Goal: Information Seeking & Learning: Compare options

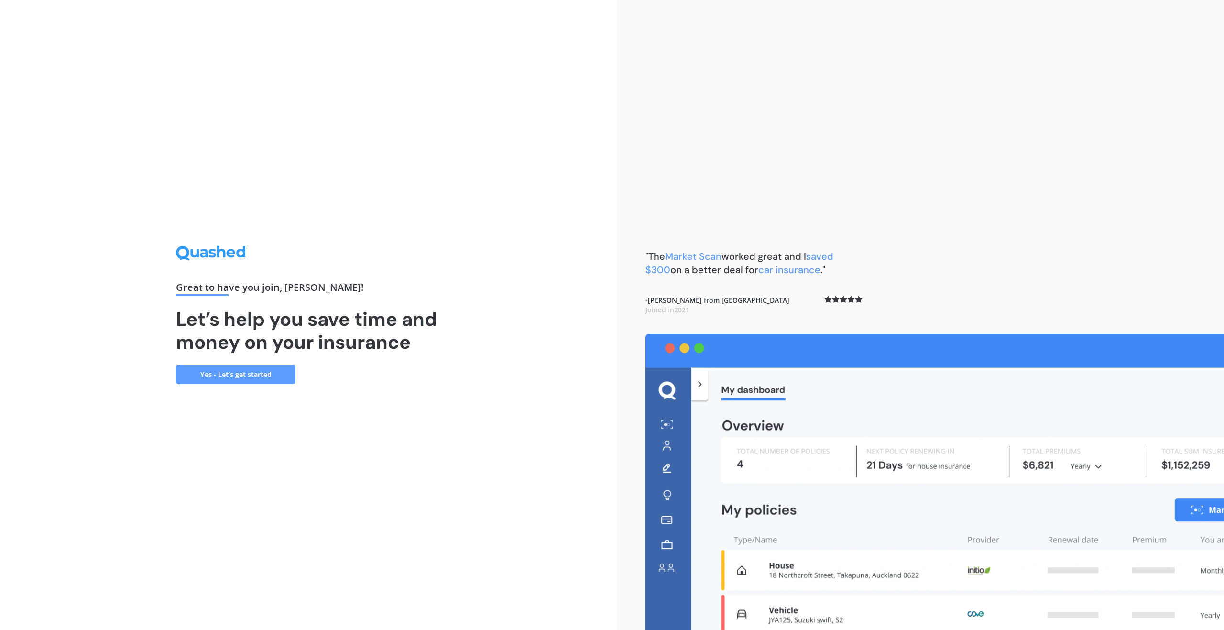
click at [232, 374] on link "Yes - Let’s get started" at bounding box center [236, 374] width 120 height 19
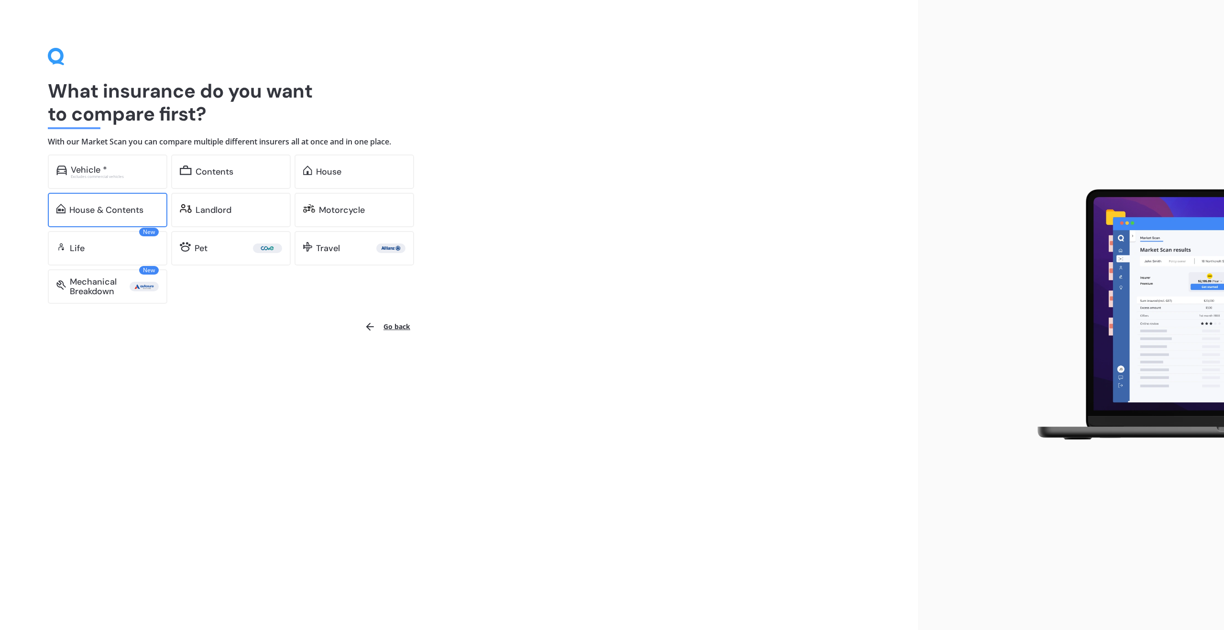
click at [115, 211] on div "House & Contents" at bounding box center [106, 210] width 74 height 10
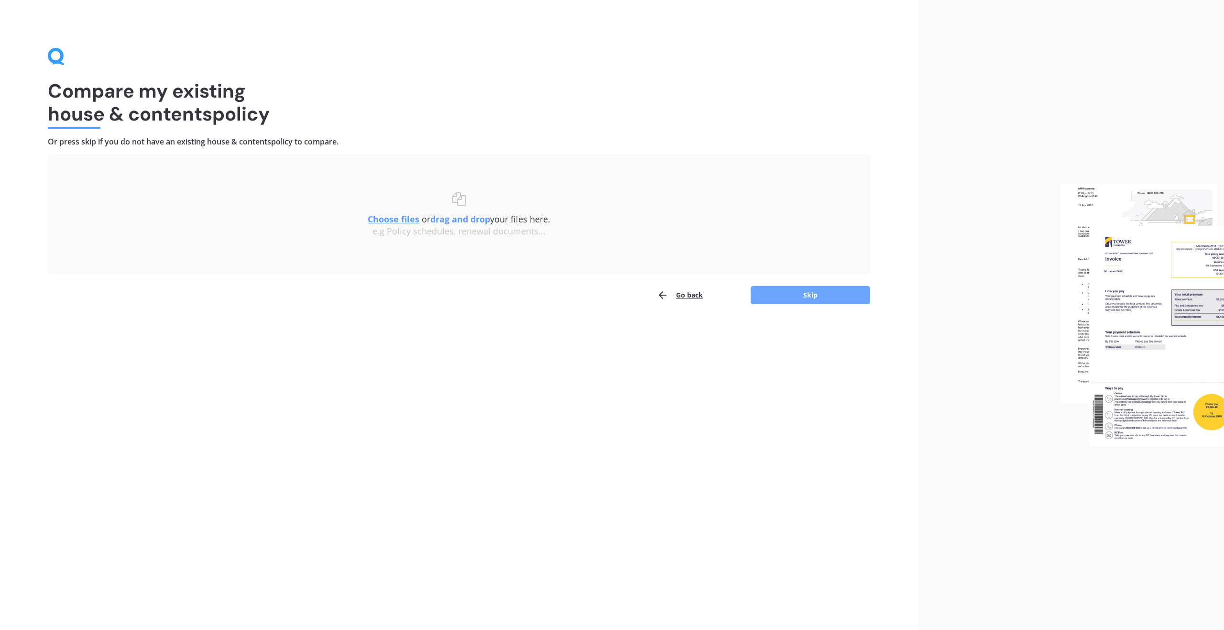
click at [805, 297] on button "Skip" at bounding box center [811, 295] width 120 height 18
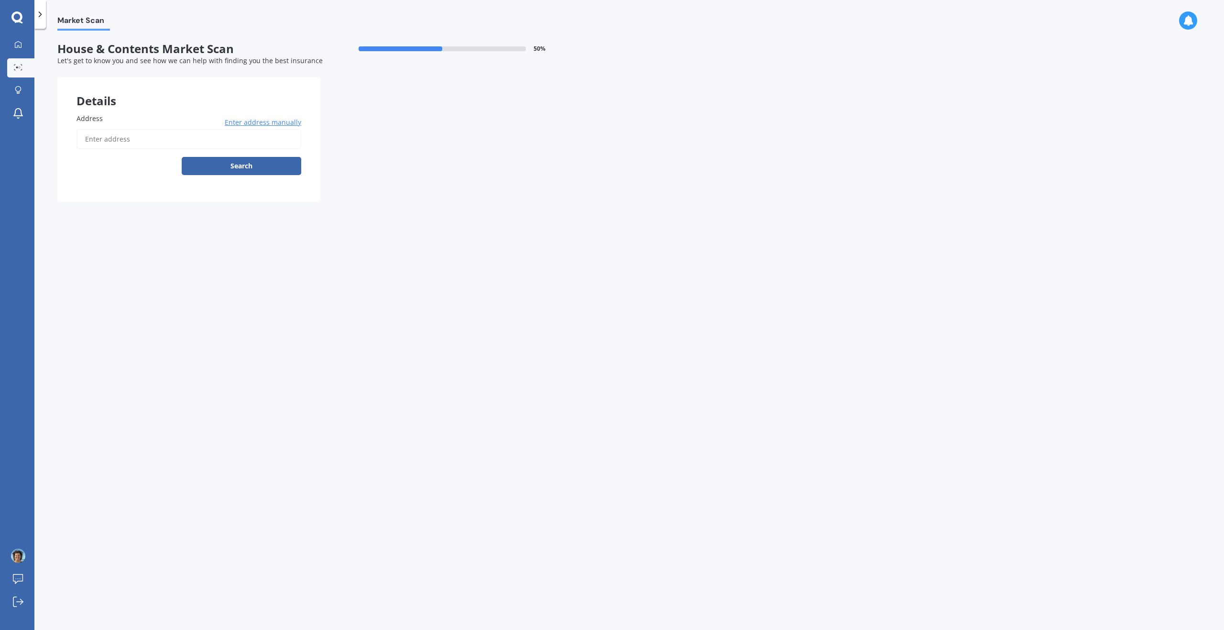
click at [95, 137] on input "Address" at bounding box center [189, 139] width 225 height 20
type input "1111 Whakapirau Road, Whakapirau 0583"
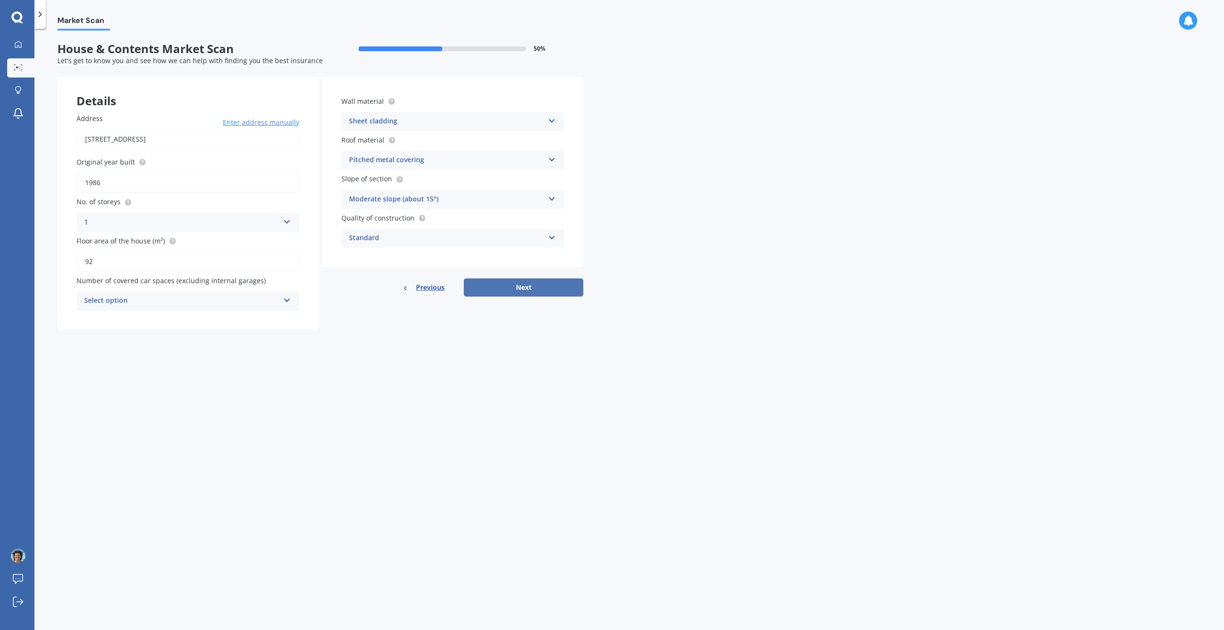
click at [528, 290] on button "Next" at bounding box center [524, 287] width 120 height 18
click at [286, 298] on icon at bounding box center [287, 299] width 8 height 7
click at [94, 334] on div "1" at bounding box center [187, 336] width 221 height 17
click at [545, 285] on button "Next" at bounding box center [524, 287] width 120 height 18
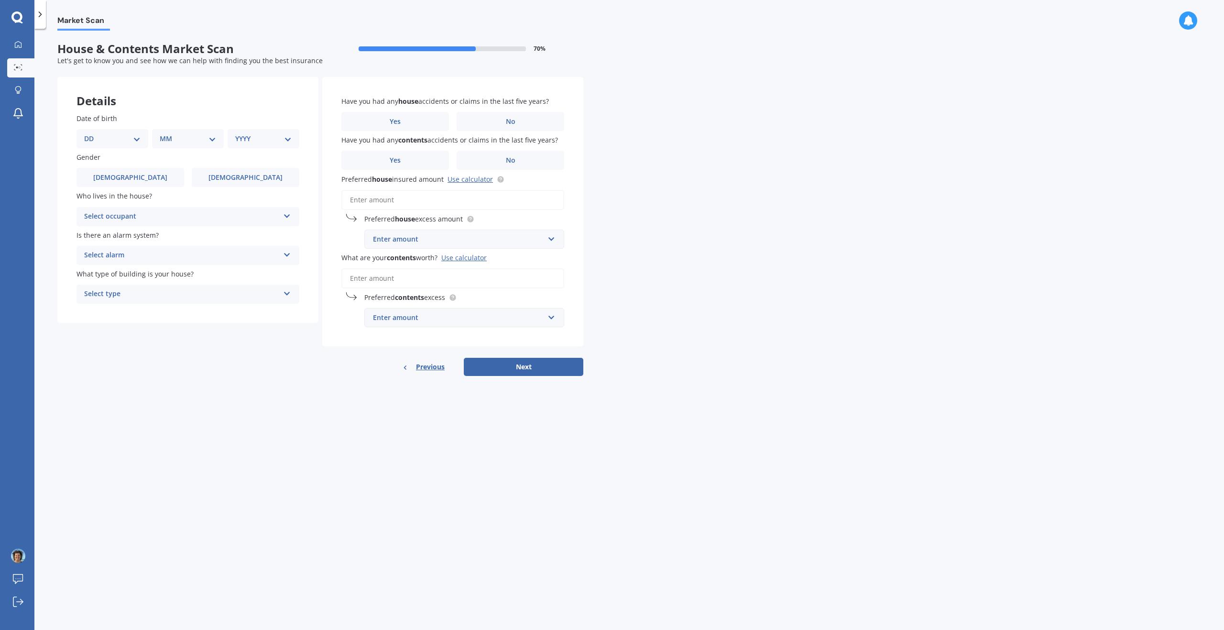
click at [132, 135] on select "DD 01 02 03 04 05 06 07 08 09 10 11 12 13 14 15 16 17 18 19 20 21 22 23 24 25 2…" at bounding box center [112, 138] width 56 height 11
select select "15"
click at [92, 133] on select "DD 01 02 03 04 05 06 07 08 09 10 11 12 13 14 15 16 17 18 19 20 21 22 23 24 25 2…" at bounding box center [112, 138] width 56 height 11
click at [211, 136] on select "MM 01 02 03 04 05 06 07 08 09 10 11 12" at bounding box center [190, 138] width 53 height 11
select select "02"
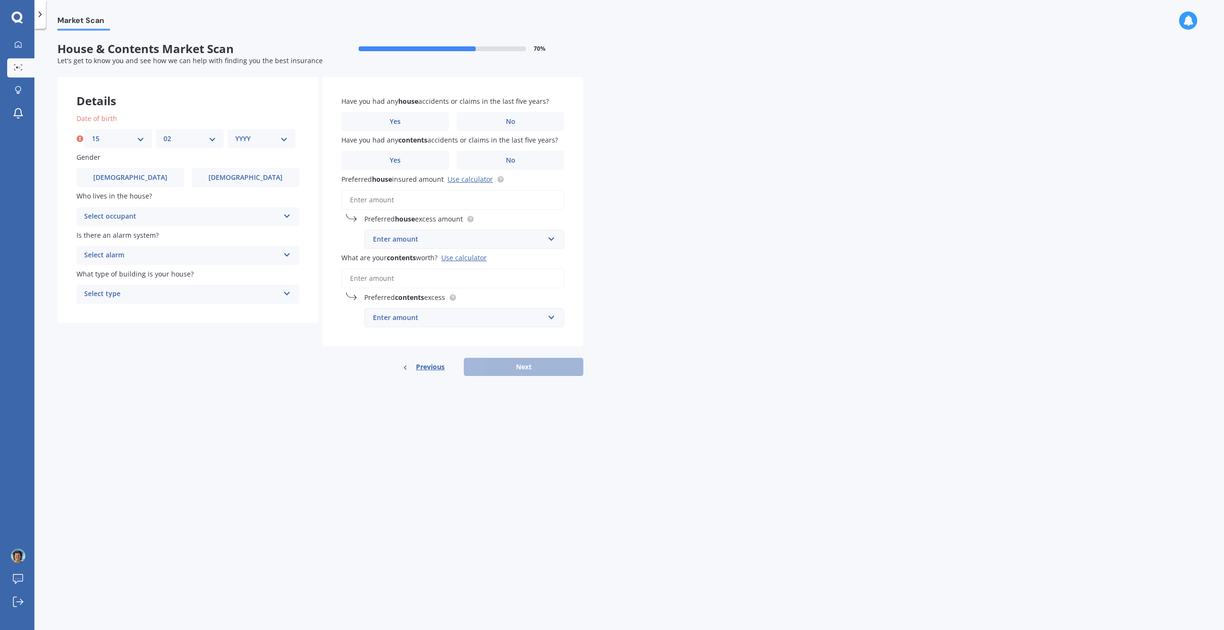
click at [164, 133] on select "MM 01 02 03 04 05 06 07 08 09 10 11 12" at bounding box center [190, 138] width 53 height 11
click at [287, 137] on select "YYYY 2009 2008 2007 2006 2005 2004 2003 2002 2001 2000 1999 1998 1997 1996 1995…" at bounding box center [261, 138] width 53 height 11
select select "1976"
click at [235, 133] on select "YYYY 2009 2008 2007 2006 2005 2004 2003 2002 2001 2000 1999 1998 1997 1996 1995…" at bounding box center [261, 138] width 53 height 11
click at [232, 175] on label "Female" at bounding box center [246, 177] width 108 height 19
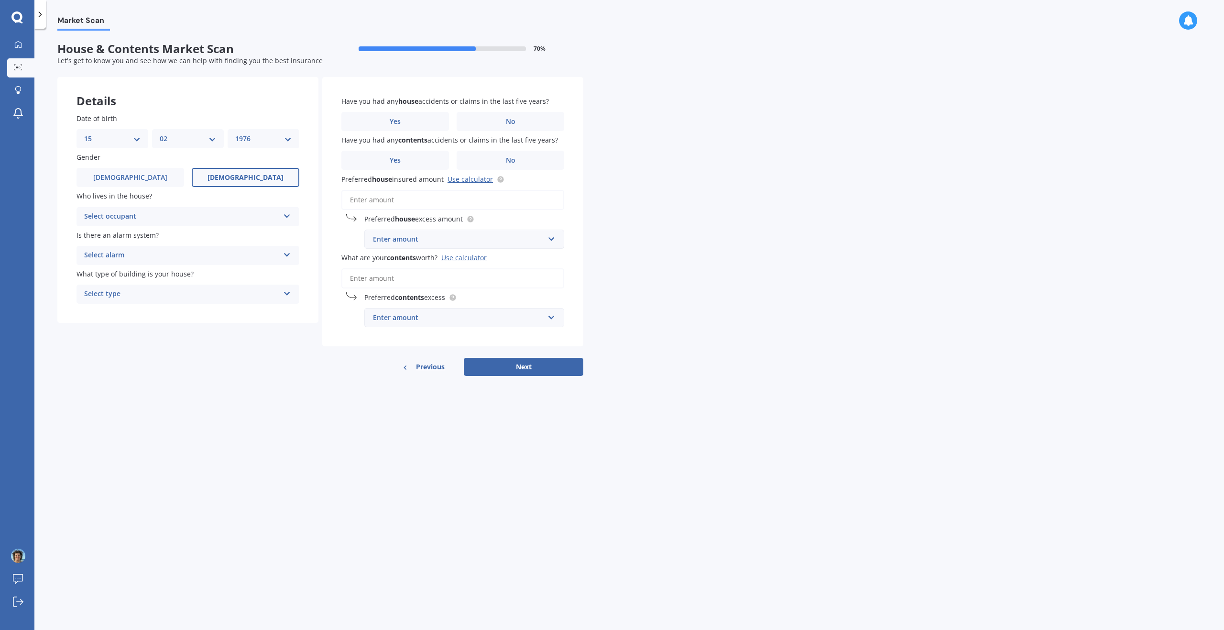
click at [0, 0] on input "Female" at bounding box center [0, 0] width 0 height 0
click at [281, 213] on div "Select occupant Owner Owner + Boarder" at bounding box center [188, 216] width 223 height 19
click at [209, 235] on div "Owner" at bounding box center [188, 235] width 222 height 17
click at [278, 250] on div "Select alarm" at bounding box center [181, 255] width 195 height 11
click at [155, 308] on div "No" at bounding box center [188, 308] width 222 height 17
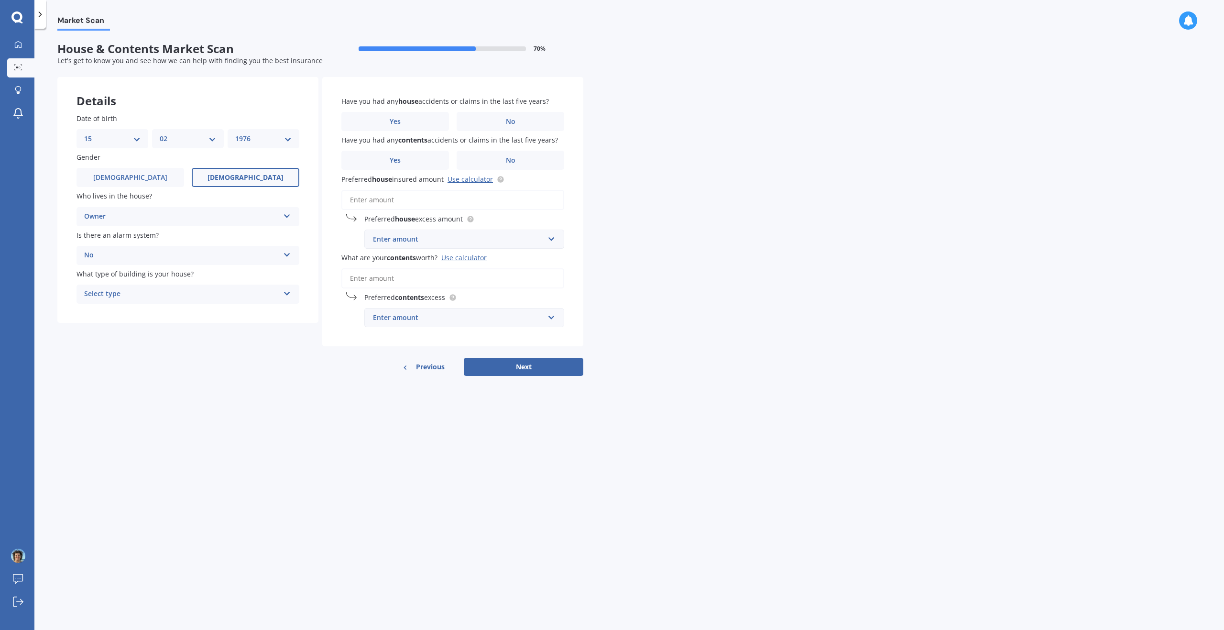
click at [286, 295] on icon at bounding box center [287, 291] width 8 height 7
click at [229, 313] on div "Freestanding" at bounding box center [188, 312] width 222 height 17
click at [501, 118] on label "No" at bounding box center [511, 121] width 108 height 19
click at [0, 0] on input "No" at bounding box center [0, 0] width 0 height 0
click at [532, 152] on label "No" at bounding box center [511, 160] width 108 height 19
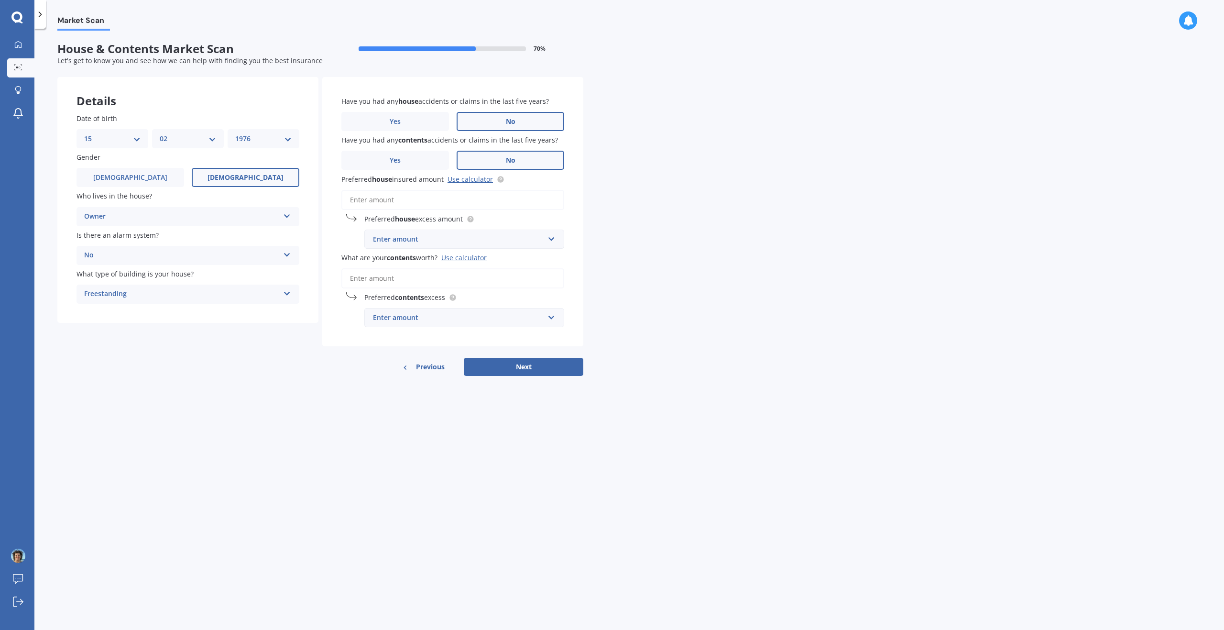
click at [0, 0] on input "No" at bounding box center [0, 0] width 0 height 0
click at [383, 198] on input "Preferred house insured amount Use calculator" at bounding box center [452, 200] width 223 height 20
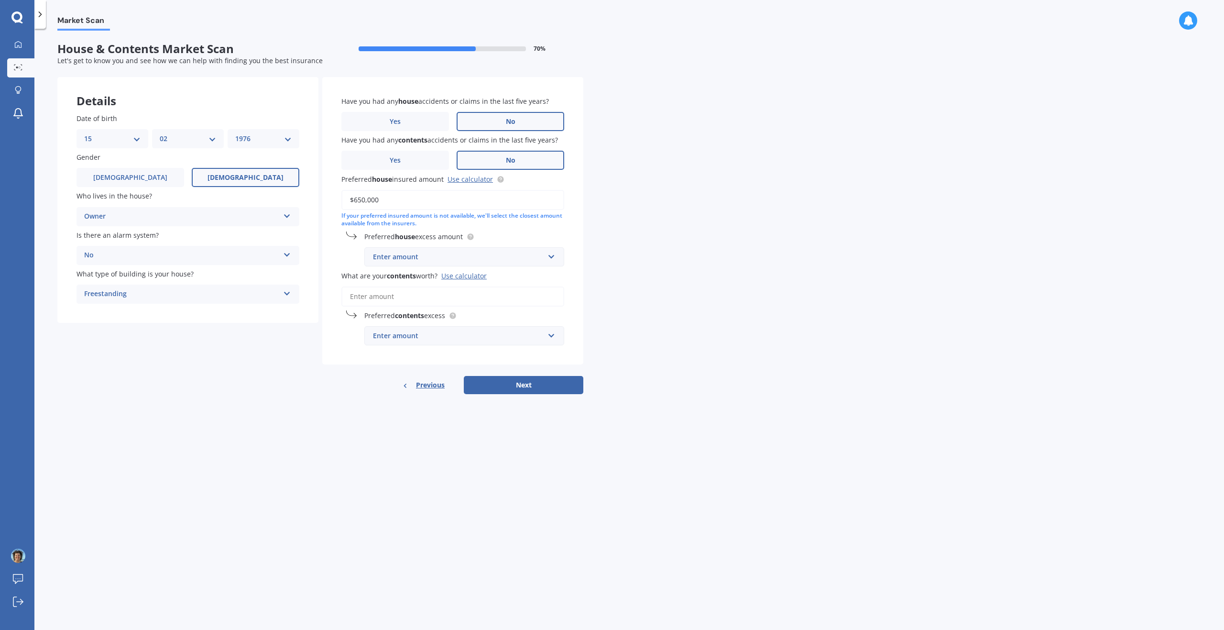
type input "$650,000"
click at [620, 252] on div "Market Scan House & Contents Market Scan 70 % Let's get to know you and see how…" at bounding box center [629, 331] width 1190 height 601
click at [551, 257] on input "text" at bounding box center [460, 257] width 191 height 18
click at [415, 312] on div "$500" at bounding box center [464, 310] width 199 height 18
click at [800, 285] on div "Market Scan House & Contents Market Scan 70 % Let's get to know you and see how…" at bounding box center [629, 331] width 1190 height 601
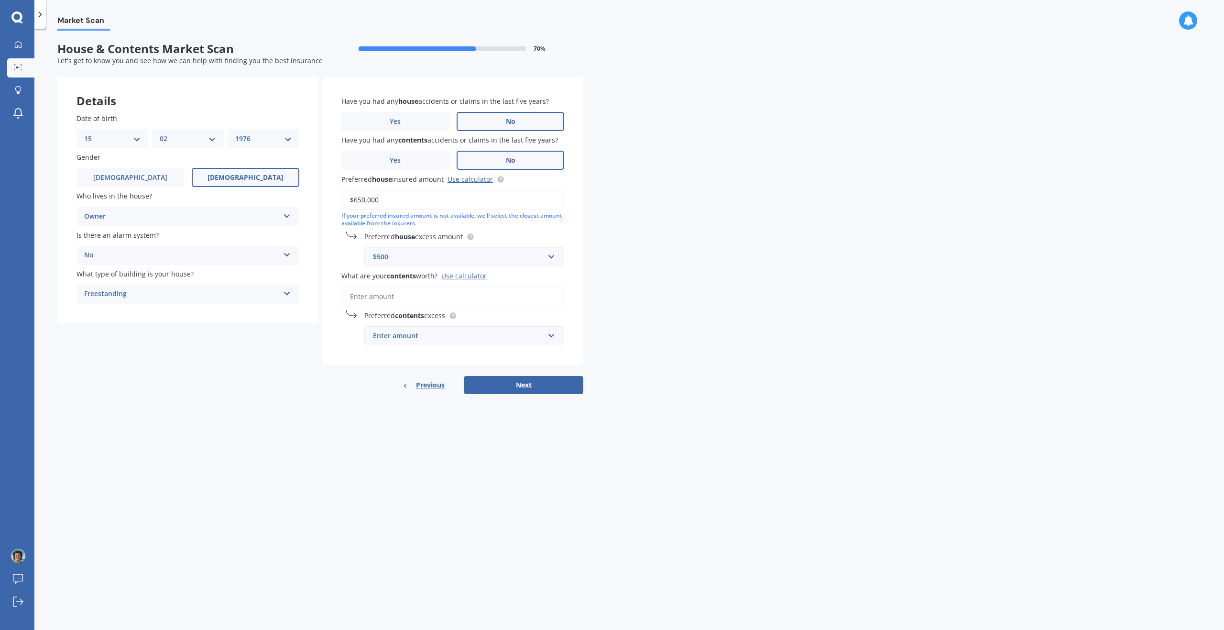
click at [410, 296] on input "What are your contents worth? Use calculator" at bounding box center [452, 296] width 223 height 20
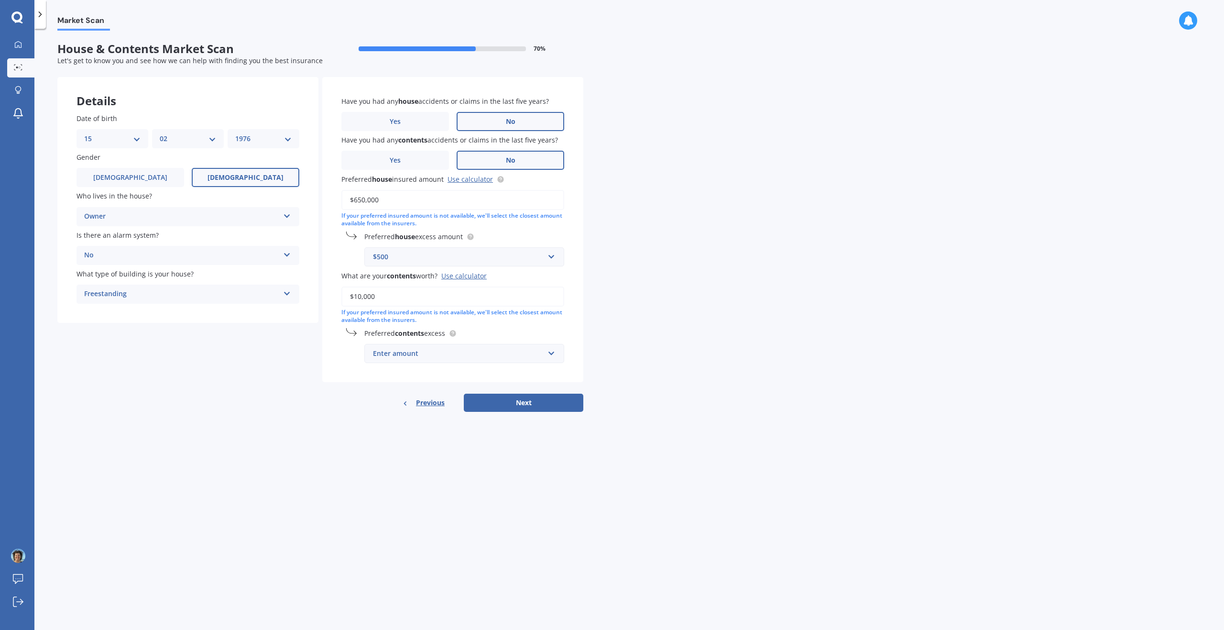
type input "$10,000"
click at [685, 362] on div "Market Scan House & Contents Market Scan 70 % Let's get to know you and see how…" at bounding box center [629, 331] width 1190 height 601
click at [550, 352] on input "text" at bounding box center [460, 353] width 191 height 18
click at [385, 390] on span "$300" at bounding box center [380, 388] width 15 height 9
click at [778, 344] on div "Market Scan House & Contents Market Scan 70 % Let's get to know you and see how…" at bounding box center [629, 331] width 1190 height 601
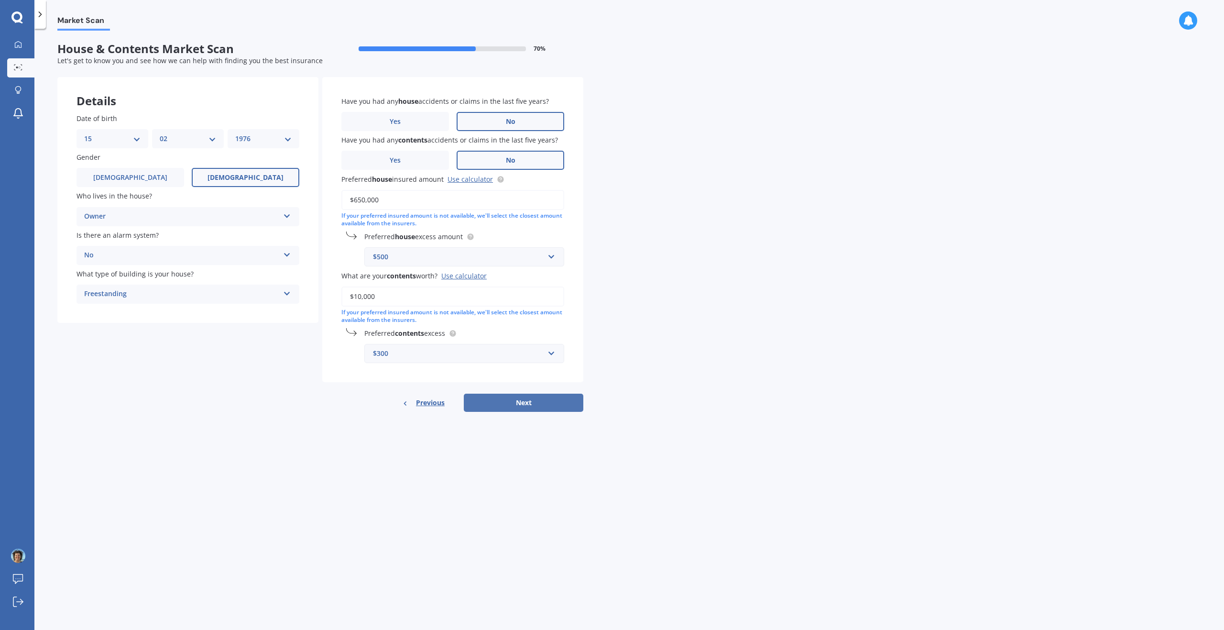
click at [543, 401] on button "Next" at bounding box center [524, 403] width 120 height 18
select select "15"
select select "02"
select select "1976"
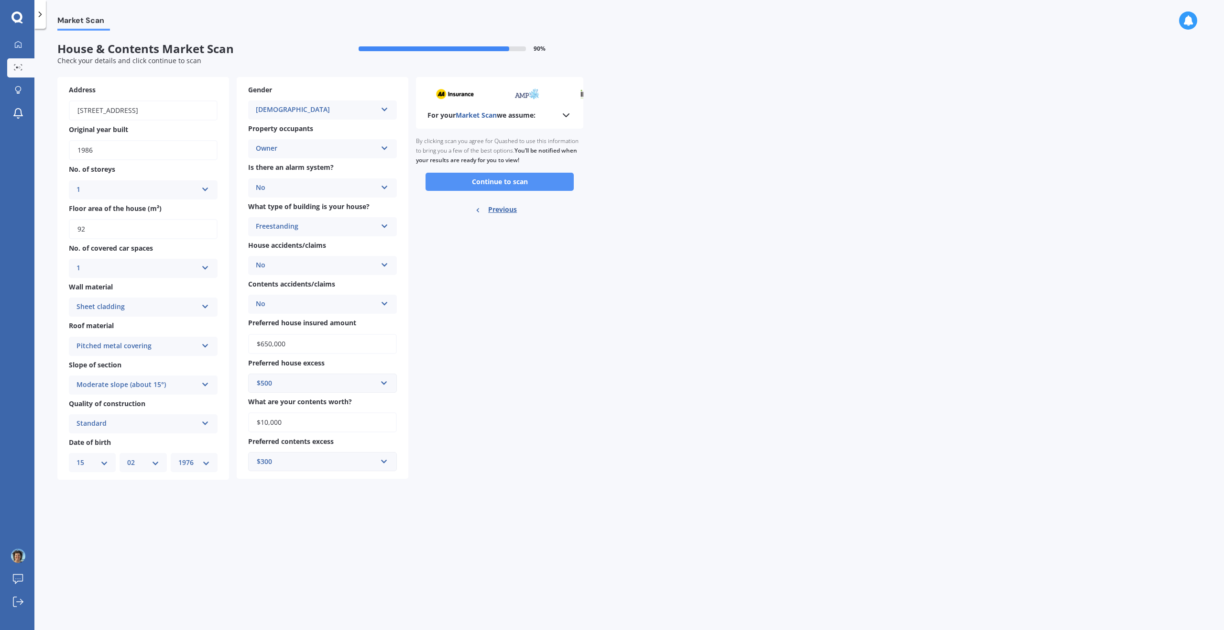
click at [528, 181] on button "Continue to scan" at bounding box center [500, 182] width 148 height 18
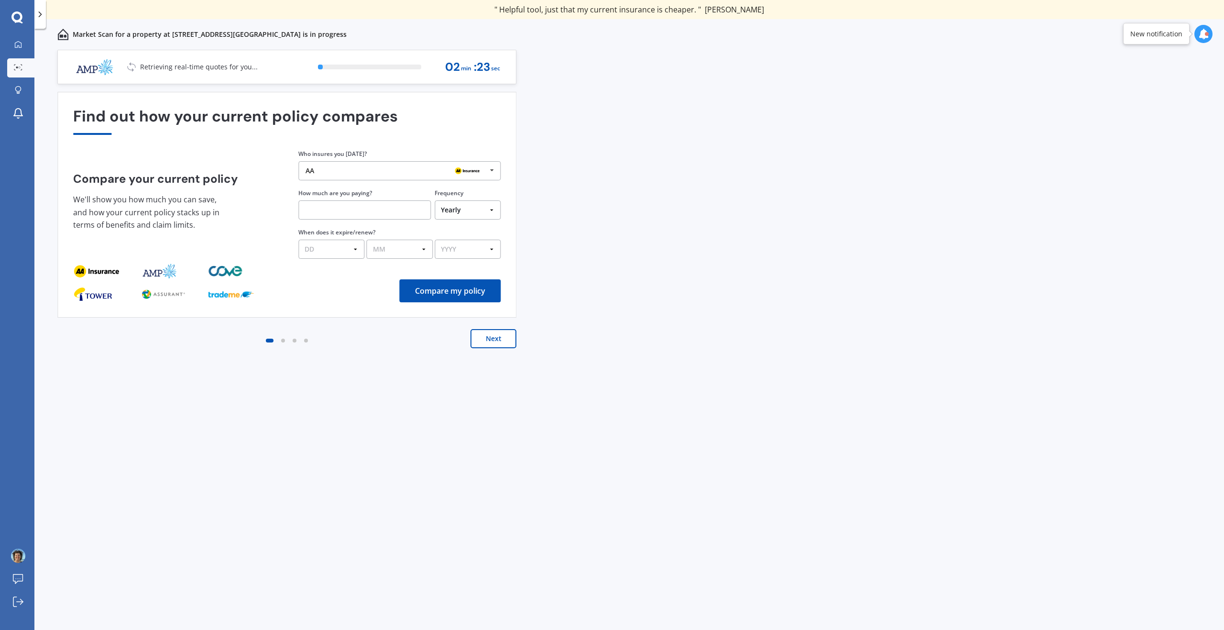
click at [489, 168] on icon at bounding box center [492, 171] width 14 height 18
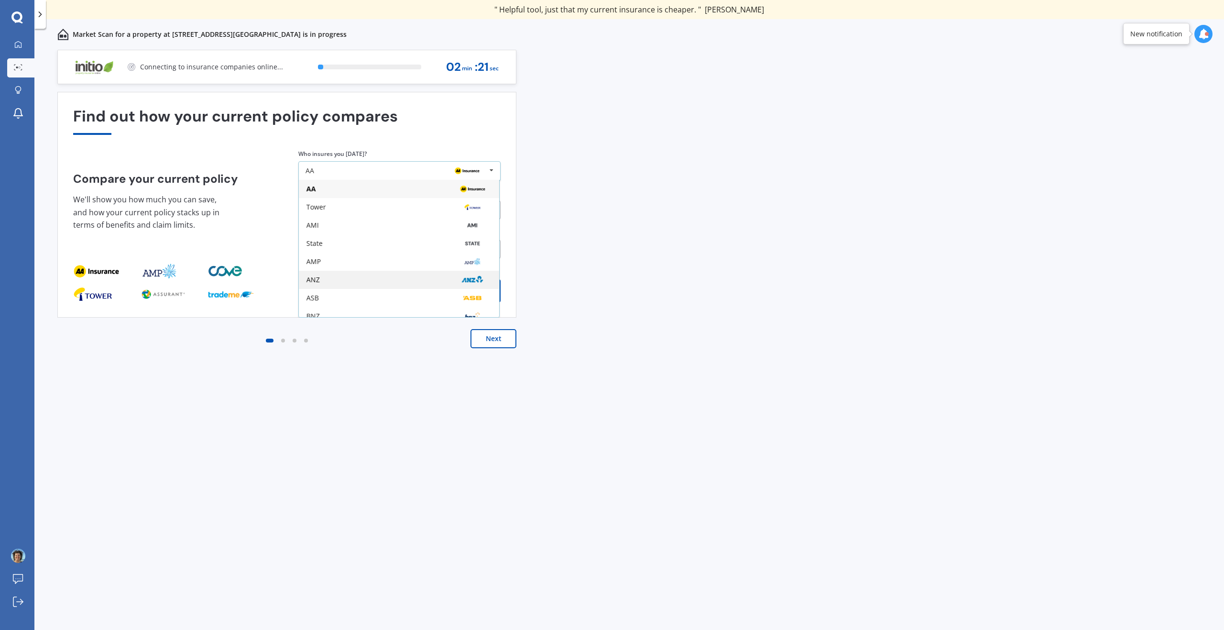
click at [457, 280] on img at bounding box center [472, 279] width 30 height 11
click at [366, 205] on input "text" at bounding box center [364, 209] width 132 height 19
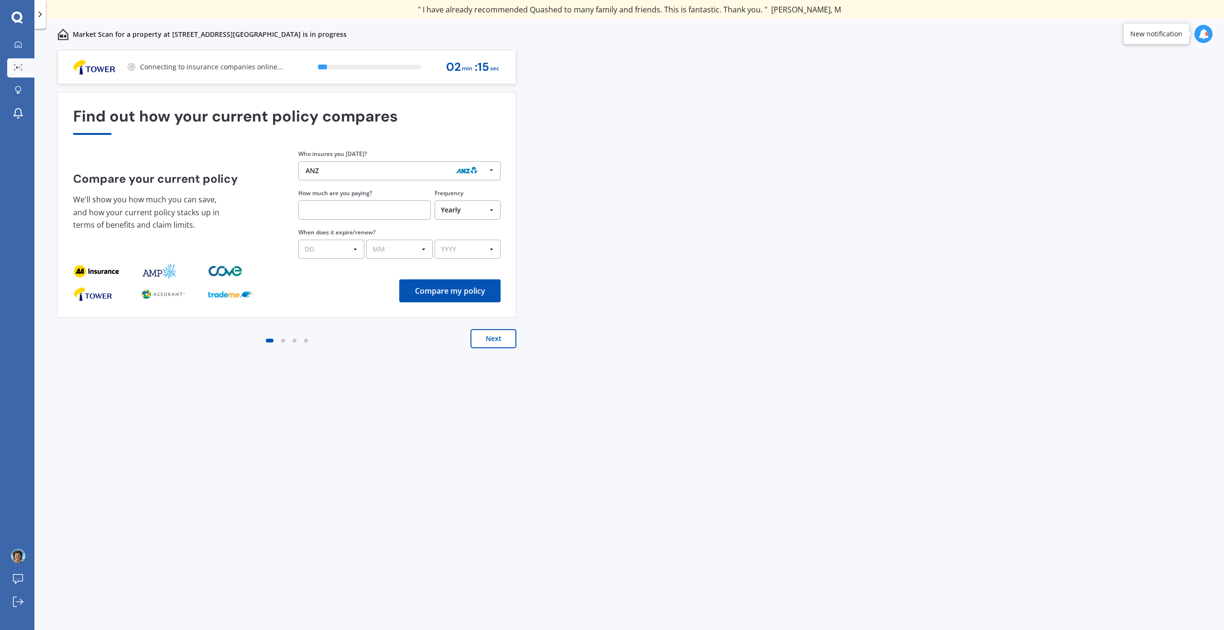
click at [356, 248] on select "DD 01 02 03 04 05 06 07 08 09 10 11 12 13 14 15 16 17 18 19 20 21 22 23 24 25 2…" at bounding box center [331, 249] width 66 height 19
select select "21"
click at [298, 240] on select "DD 01 02 03 04 05 06 07 08 09 10 11 12 13 14 15 16 17 18 19 20 21 22 23 24 25 2…" at bounding box center [331, 249] width 66 height 19
click at [427, 248] on select "MM 01 02 03 04 05 06 07 08 09 10 11 12" at bounding box center [399, 249] width 66 height 19
select select "08"
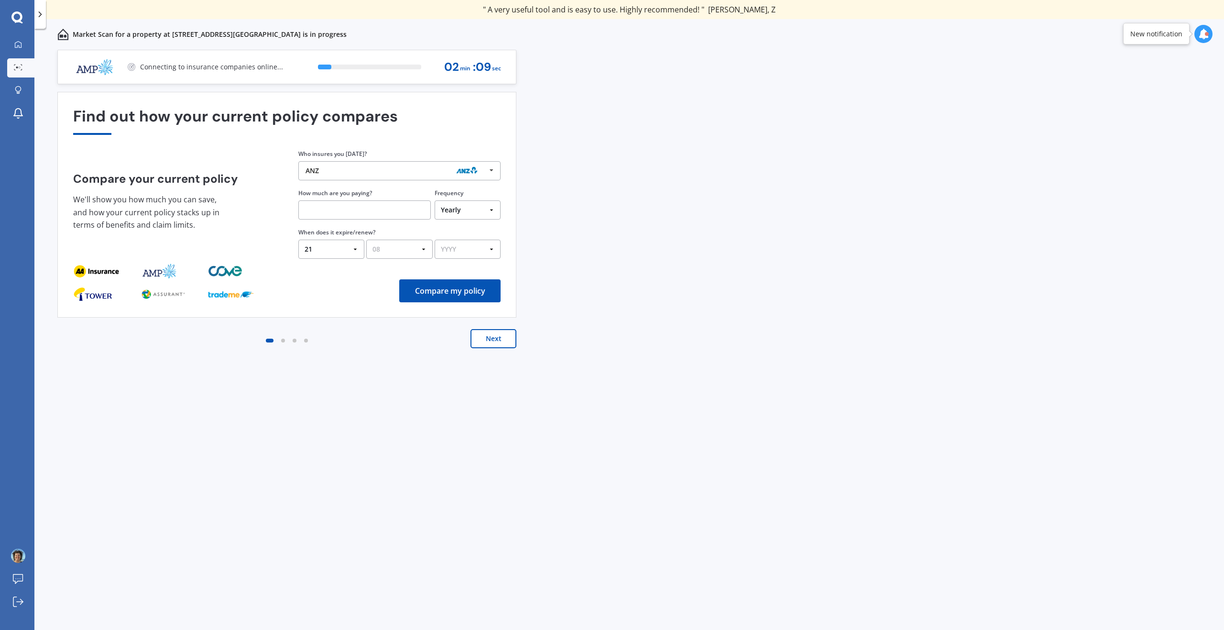
click at [366, 240] on select "MM 01 02 03 04 05 06 07 08 09 10 11 12" at bounding box center [399, 249] width 66 height 19
click at [496, 250] on select "YYYY 2026 2025 2024" at bounding box center [467, 249] width 66 height 19
select select "2025"
click at [435, 240] on select "YYYY 2026 2025 2024" at bounding box center [468, 249] width 66 height 19
click at [624, 256] on div "Previous 60,000+ Kiwis have signed up to shop and save on insurance with us " H…" at bounding box center [629, 350] width 1190 height 601
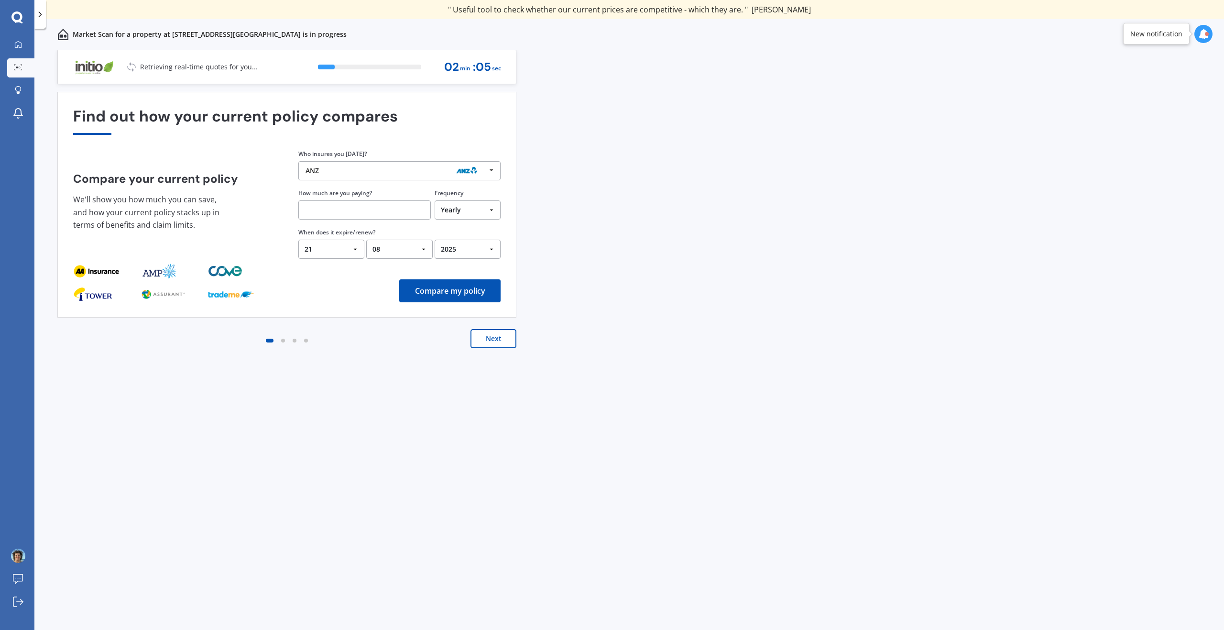
click at [340, 209] on input "text" at bounding box center [364, 209] width 132 height 19
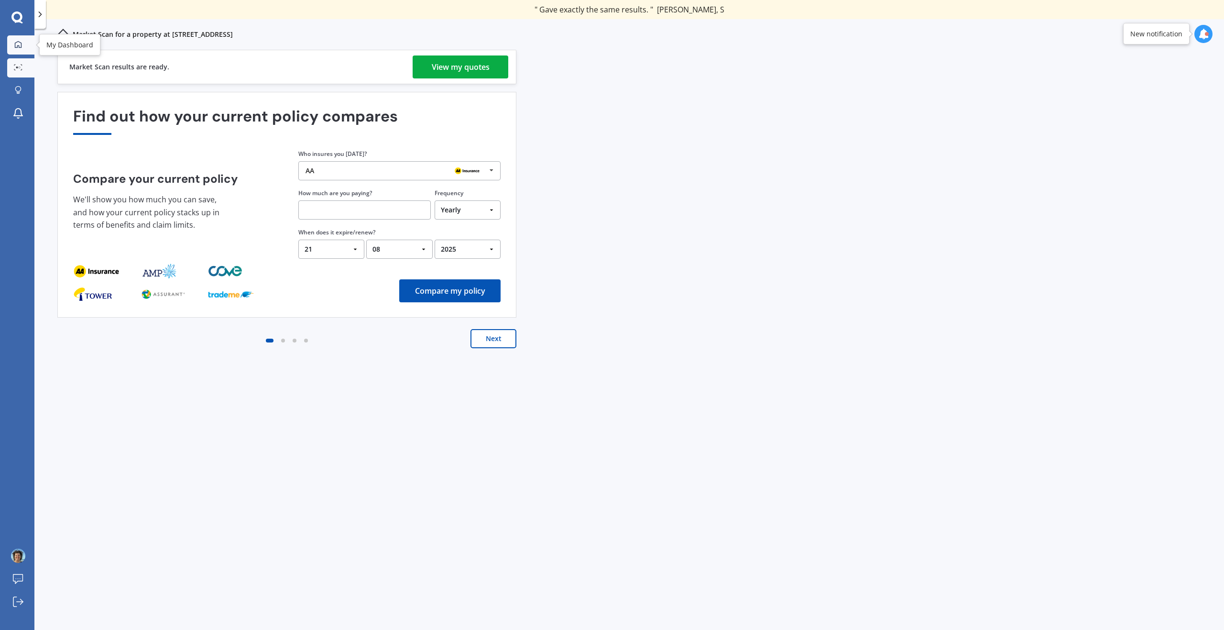
click at [17, 46] on icon at bounding box center [18, 45] width 8 height 8
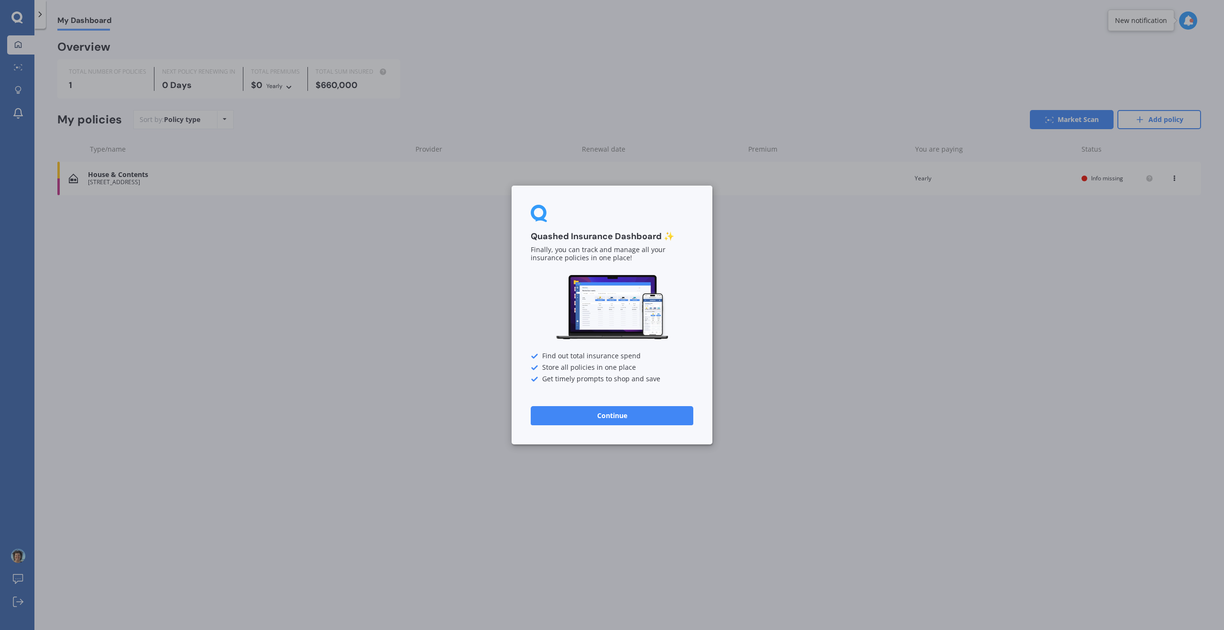
click at [616, 417] on button "Continue" at bounding box center [612, 415] width 163 height 19
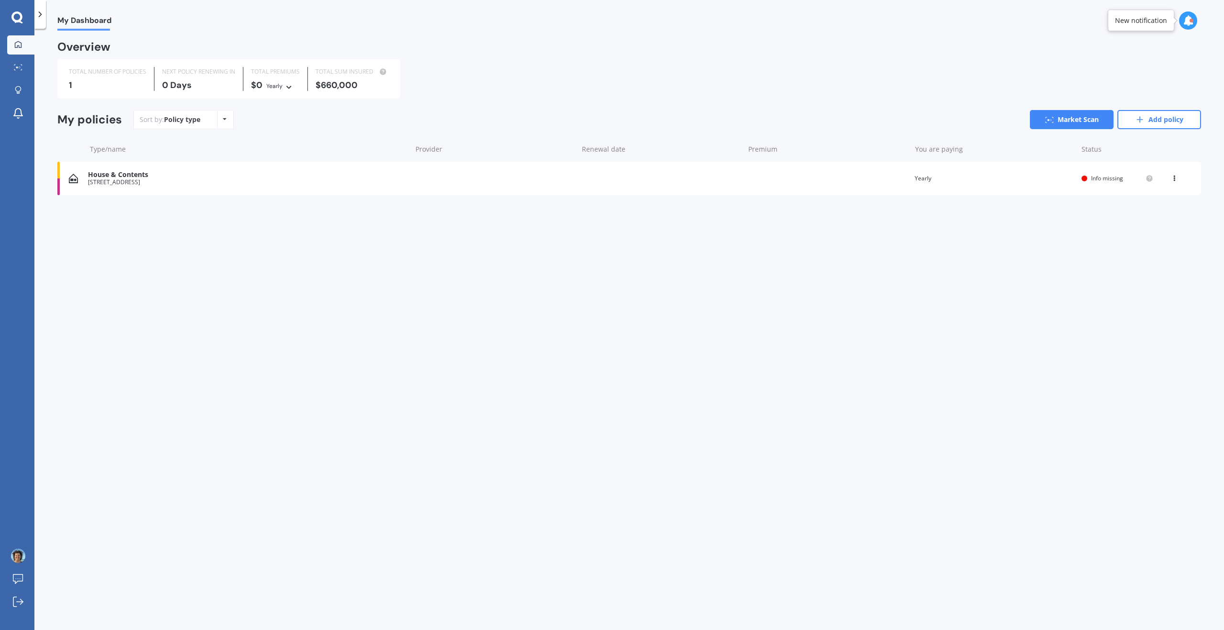
click at [570, 179] on div "House & Contents 1111 Whakapirau Road, Whakapirau 0583 Renewal date Premium You…" at bounding box center [629, 178] width 1144 height 33
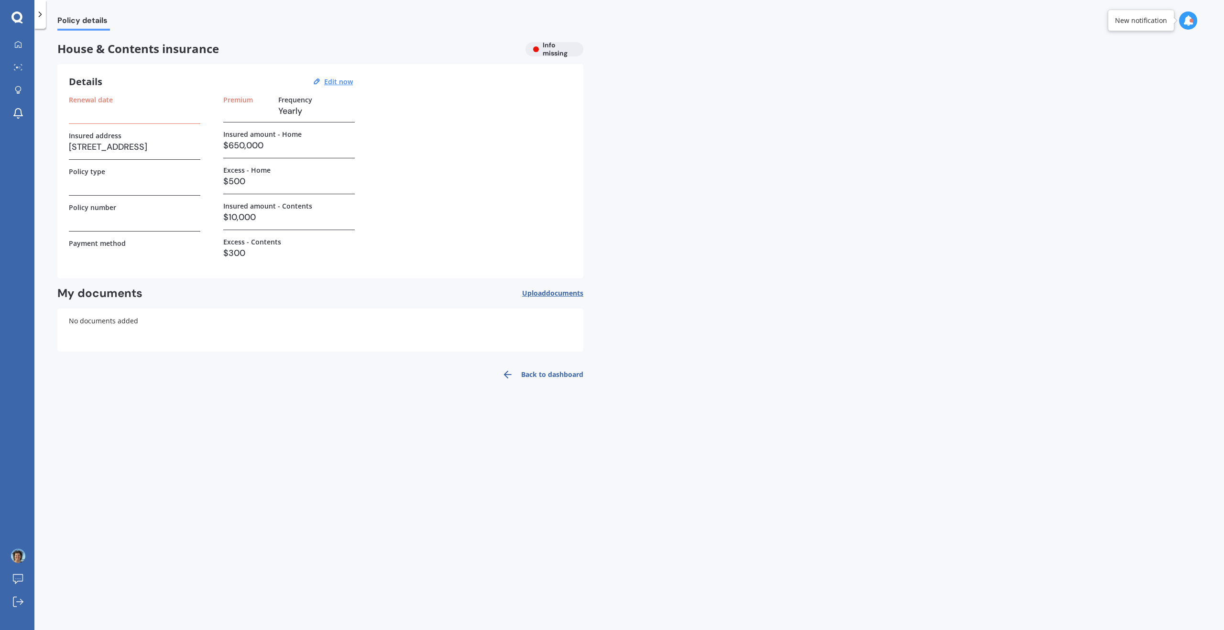
click at [277, 145] on h3 "$650,000" at bounding box center [289, 145] width 132 height 14
click at [274, 143] on h3 "$650,000" at bounding box center [289, 145] width 132 height 14
click at [271, 145] on h3 "$650,000" at bounding box center [289, 145] width 132 height 14
click at [256, 143] on h3 "$650,000" at bounding box center [289, 145] width 132 height 14
click at [341, 78] on u "Edit now" at bounding box center [338, 81] width 29 height 9
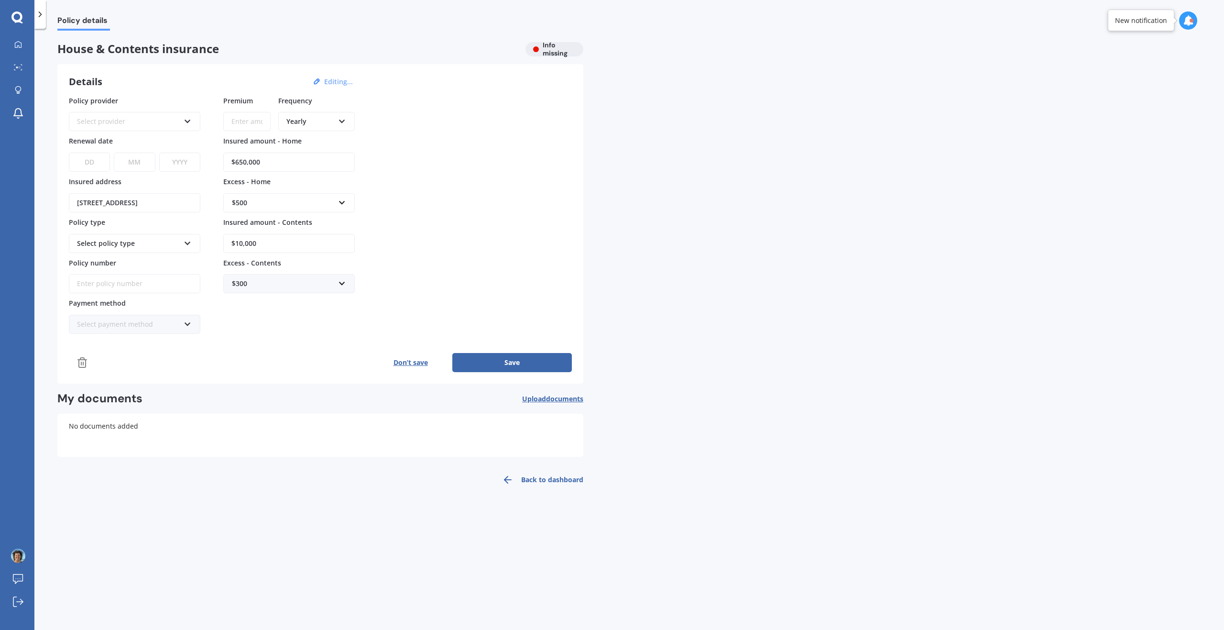
drag, startPoint x: 265, startPoint y: 162, endPoint x: 209, endPoint y: 182, distance: 59.0
click at [209, 182] on div "Policy provider Select provider AA AMI AMP ANZ ASB Ando BNZ Co-Operative Bank F…" at bounding box center [320, 215] width 503 height 239
type input "$6"
type input "$723,349"
click at [344, 203] on input "text" at bounding box center [285, 203] width 123 height 18
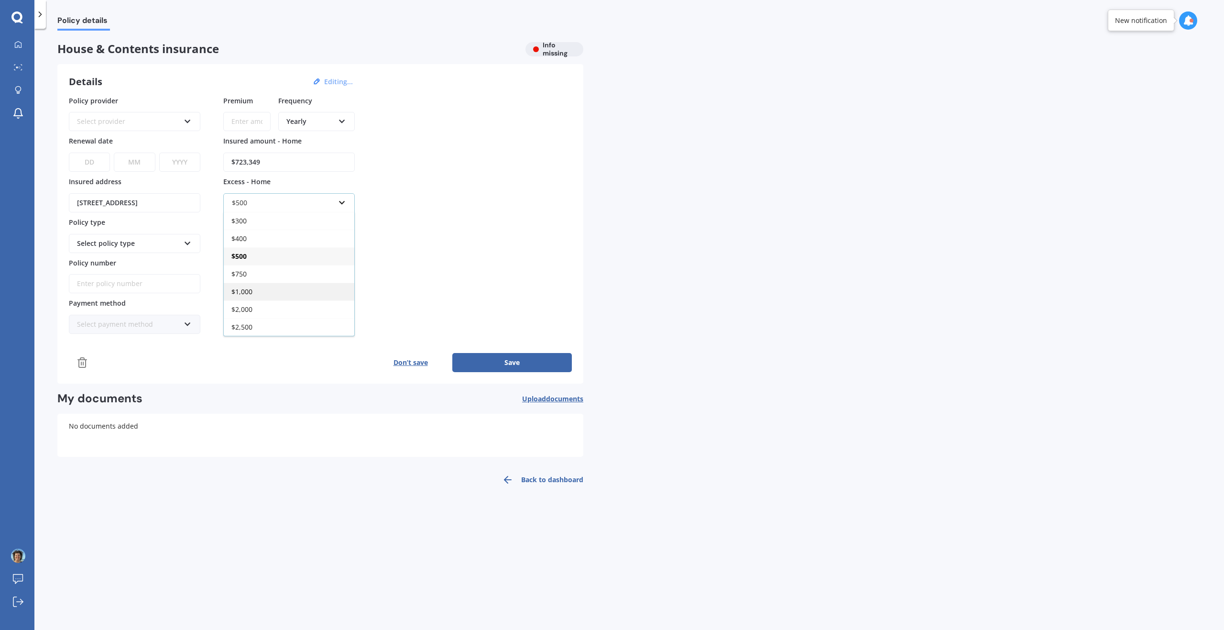
click at [267, 289] on div "$1,000" at bounding box center [289, 292] width 131 height 18
click at [264, 244] on input "$10,000" at bounding box center [289, 243] width 132 height 19
click at [452, 267] on div "Policy provider Select provider AA AMI AMP ANZ ASB Ando BNZ Co-Operative Bank F…" at bounding box center [320, 215] width 503 height 239
click at [342, 285] on input "text" at bounding box center [285, 283] width 123 height 18
click at [251, 390] on span "$1,000" at bounding box center [241, 389] width 21 height 9
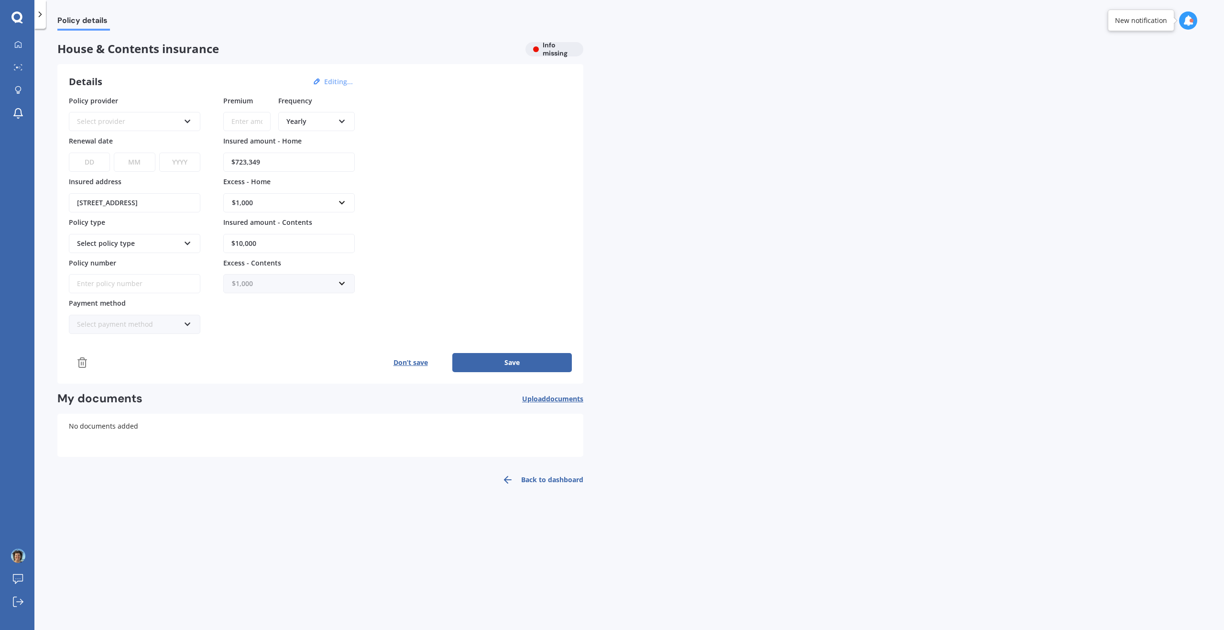
click at [344, 284] on input "text" at bounding box center [285, 283] width 123 height 18
click at [267, 352] on div "$500" at bounding box center [289, 355] width 131 height 18
click at [499, 271] on div "Policy provider Select provider AA AMI AMP ANZ ASB Ando BNZ Co-Operative Bank F…" at bounding box center [320, 215] width 503 height 239
click at [98, 284] on input "Policy number" at bounding box center [135, 283] width 132 height 19
click at [192, 243] on div "Select policy type" at bounding box center [135, 243] width 132 height 19
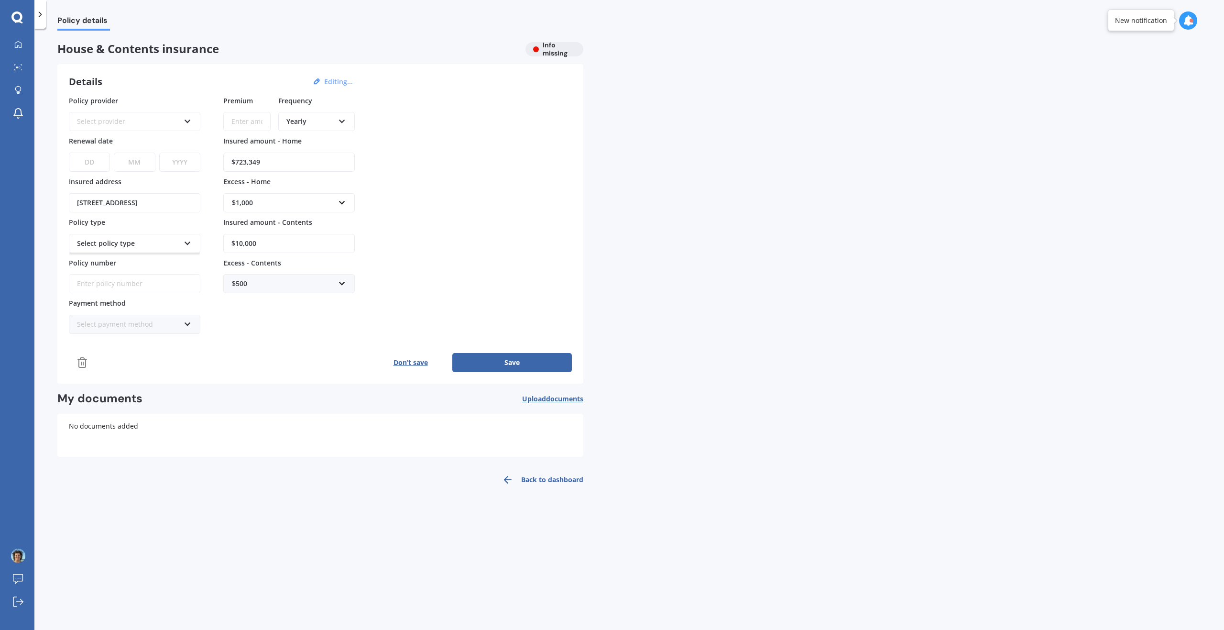
click at [191, 118] on icon at bounding box center [188, 119] width 8 height 7
click at [128, 187] on span "ANZ" at bounding box center [124, 191] width 13 height 9
click at [99, 158] on select "DD 01 02 03 04 05 06 07 08 09 10 11 12 13 14 15 16 17 18 19 20 21 22 23 24 25 2…" at bounding box center [89, 162] width 41 height 19
select select "21"
click at [135, 163] on select "MM 01 02 03 04 05 06 07 08 09 10 11 12" at bounding box center [134, 162] width 41 height 19
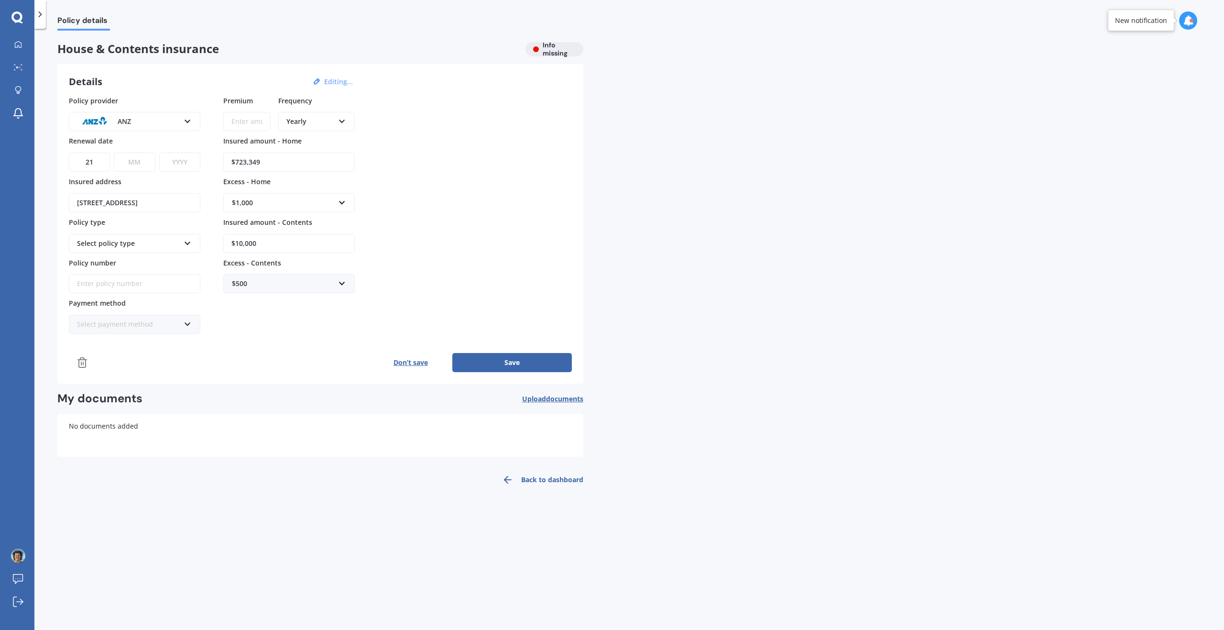
select select "08"
click at [114, 153] on select "MM 01 02 03 04 05 06 07 08 09 10 11 12" at bounding box center [134, 162] width 41 height 19
click at [178, 157] on select "YYYY 2027 2026 2025 2024 2023 2022 2021 2020 2019 2018 2017 2016 2015 2014 2013…" at bounding box center [179, 162] width 41 height 19
select select "2025"
click at [159, 153] on select "YYYY 2027 2026 2025 2024 2023 2022 2021 2020 2019 2018 2017 2016 2015 2014 2013…" at bounding box center [179, 162] width 41 height 19
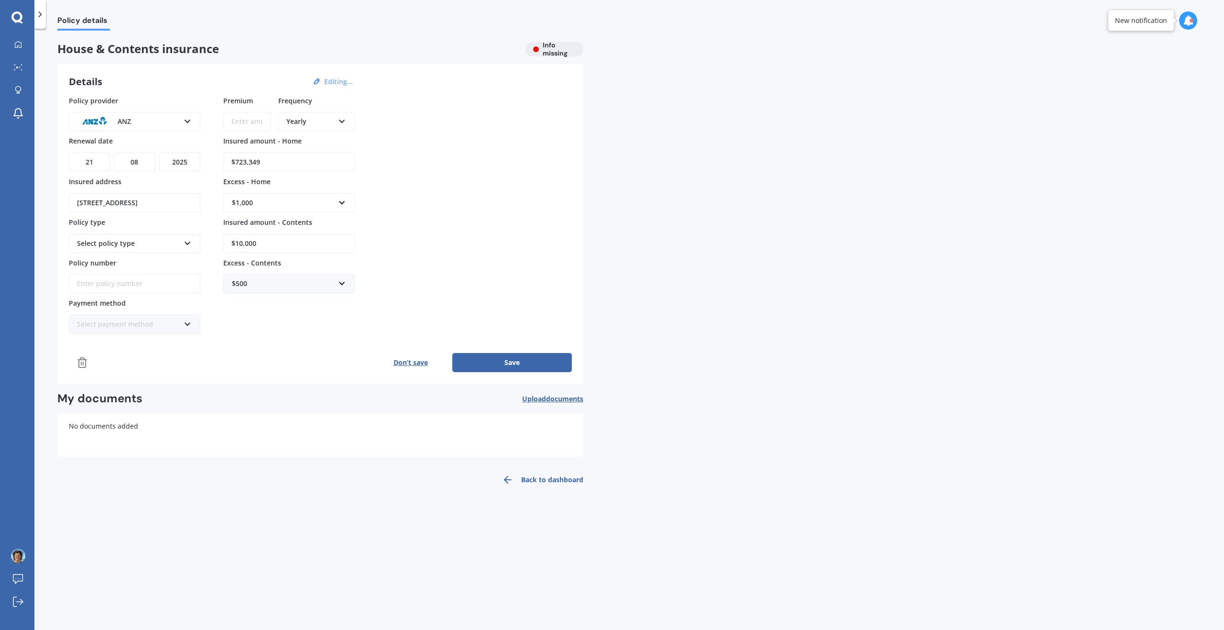
click at [186, 241] on icon at bounding box center [188, 241] width 8 height 7
click at [160, 241] on div "Multi - House and Contents" at bounding box center [128, 243] width 103 height 11
click at [150, 244] on div "Select policy type" at bounding box center [128, 243] width 103 height 11
click at [123, 263] on span "Multi - House and Contents" at bounding box center [121, 261] width 88 height 9
click at [94, 286] on input "Policy number" at bounding box center [135, 283] width 132 height 19
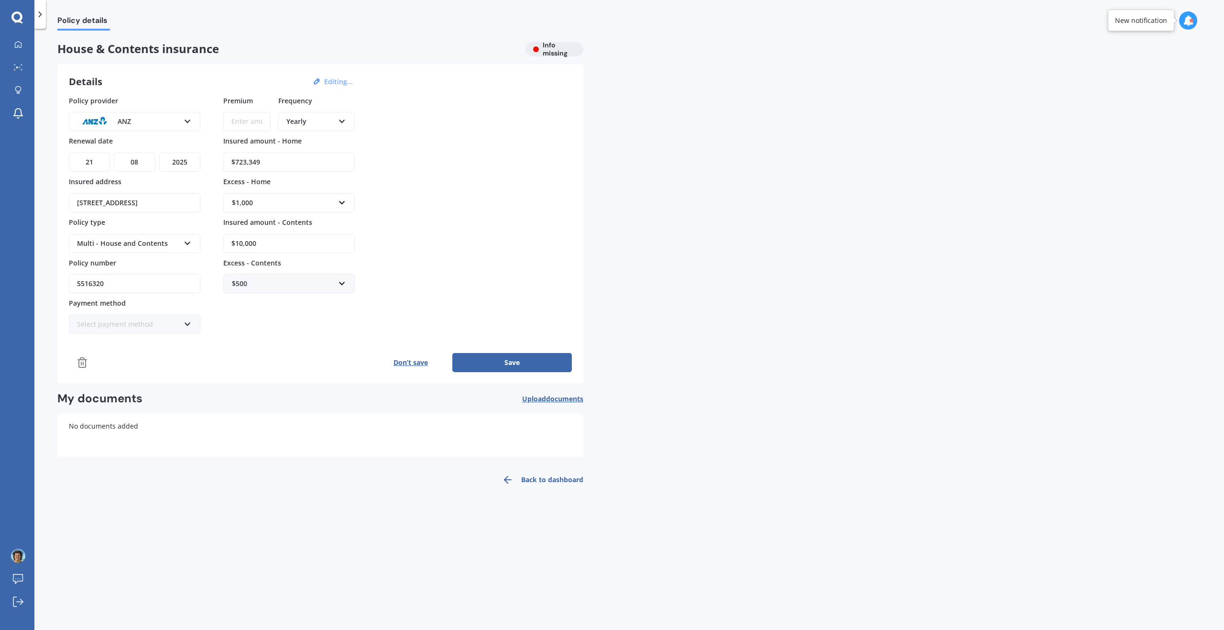
type input "5516320"
click at [184, 323] on div "Select payment method Direct debit - bank account Direct debit - credit/debit c…" at bounding box center [135, 324] width 132 height 19
click at [139, 341] on span "Direct debit - bank account" at bounding box center [120, 342] width 87 height 9
click at [330, 323] on div "Premium Frequency Yearly Yearly Six-Monthly Quarterly Monthly Fortnightly Weekl…" at bounding box center [289, 215] width 132 height 239
click at [522, 365] on button "Save" at bounding box center [512, 362] width 120 height 19
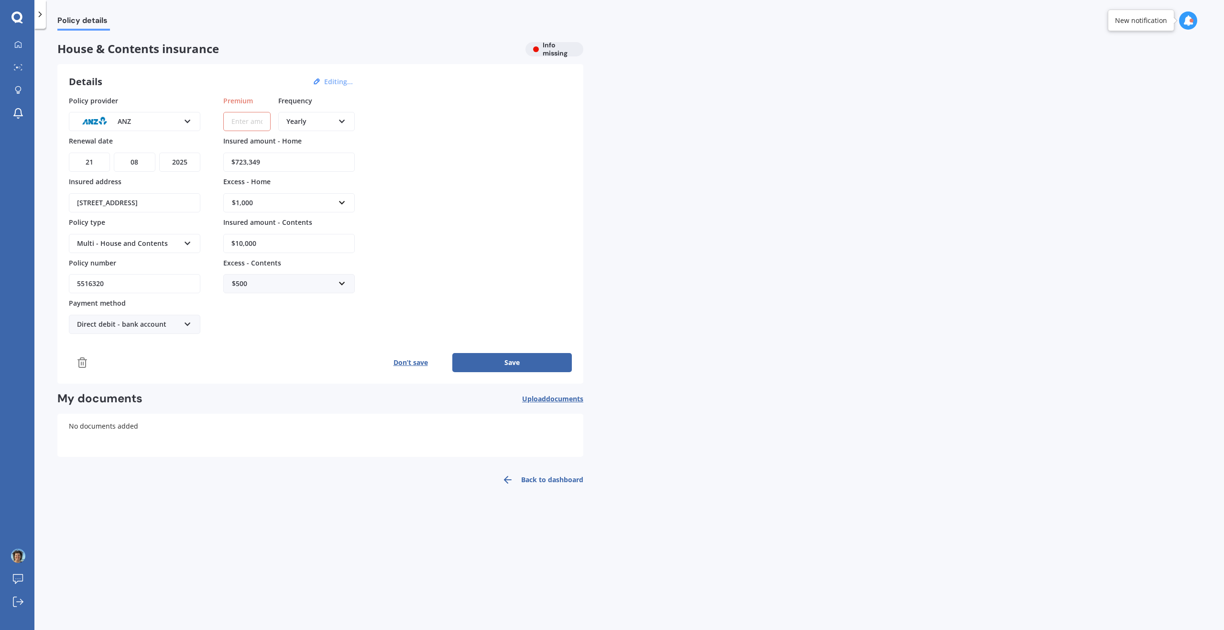
click at [260, 119] on input "Premium" at bounding box center [246, 121] width 47 height 19
type input "$2,339.88"
click at [463, 151] on div "Policy provider ANZ AA AMI AMP ANZ ASB Ando BNZ Co-Operative Bank FMG Initio Ki…" at bounding box center [320, 215] width 503 height 239
click at [503, 359] on button "Save" at bounding box center [512, 362] width 120 height 19
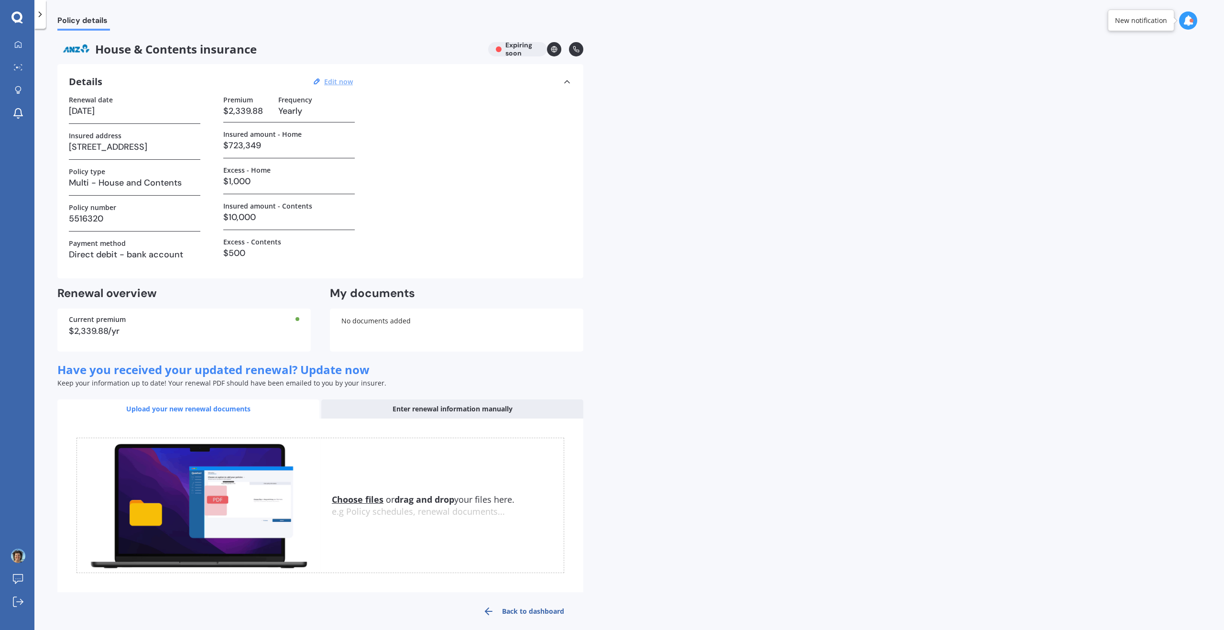
scroll to position [10, 0]
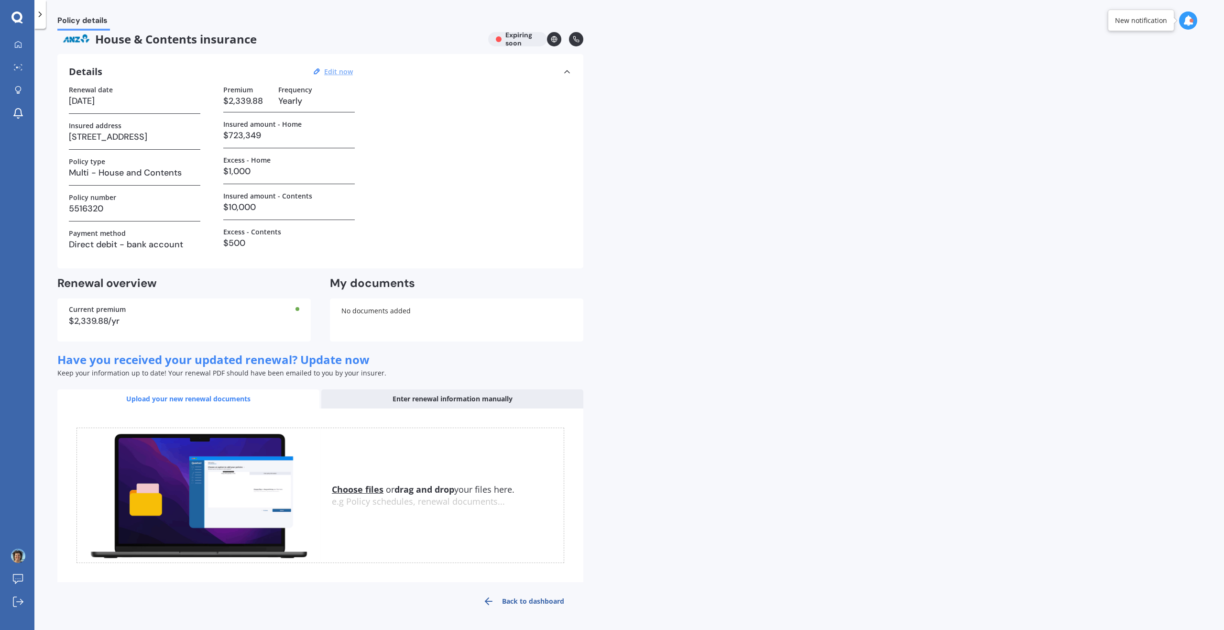
click at [516, 40] on div "House & Contents insurance Expiring soon" at bounding box center [320, 39] width 526 height 14
click at [21, 71] on div at bounding box center [18, 67] width 14 height 7
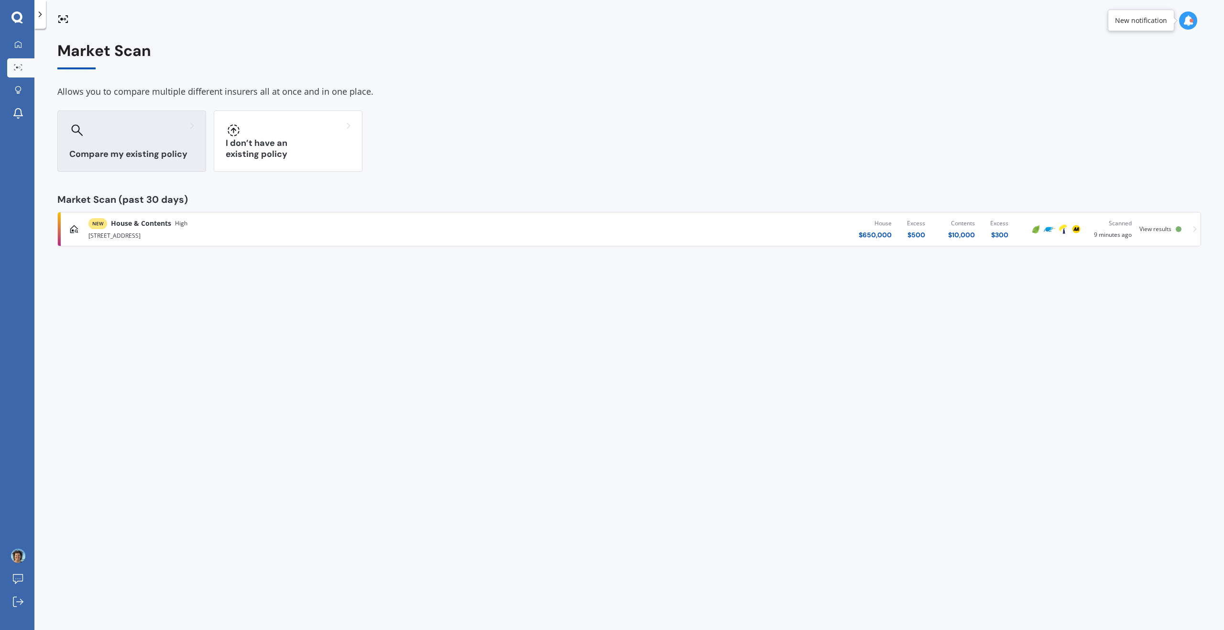
click at [108, 134] on div at bounding box center [131, 129] width 125 height 15
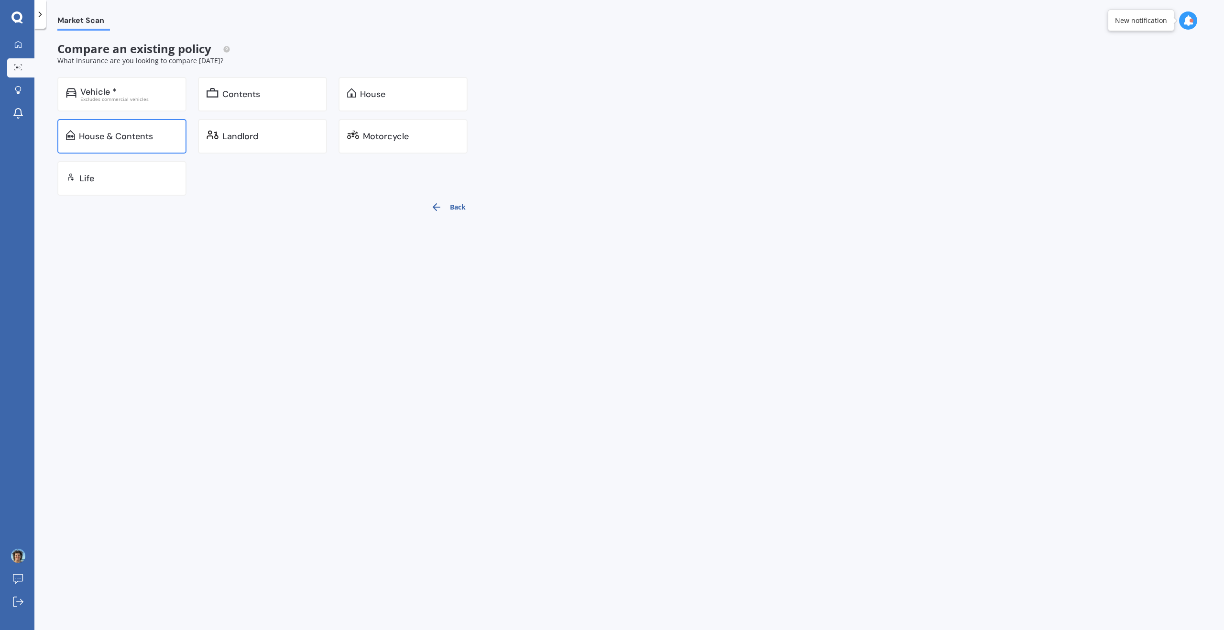
click at [119, 132] on div "House & Contents" at bounding box center [116, 137] width 74 height 10
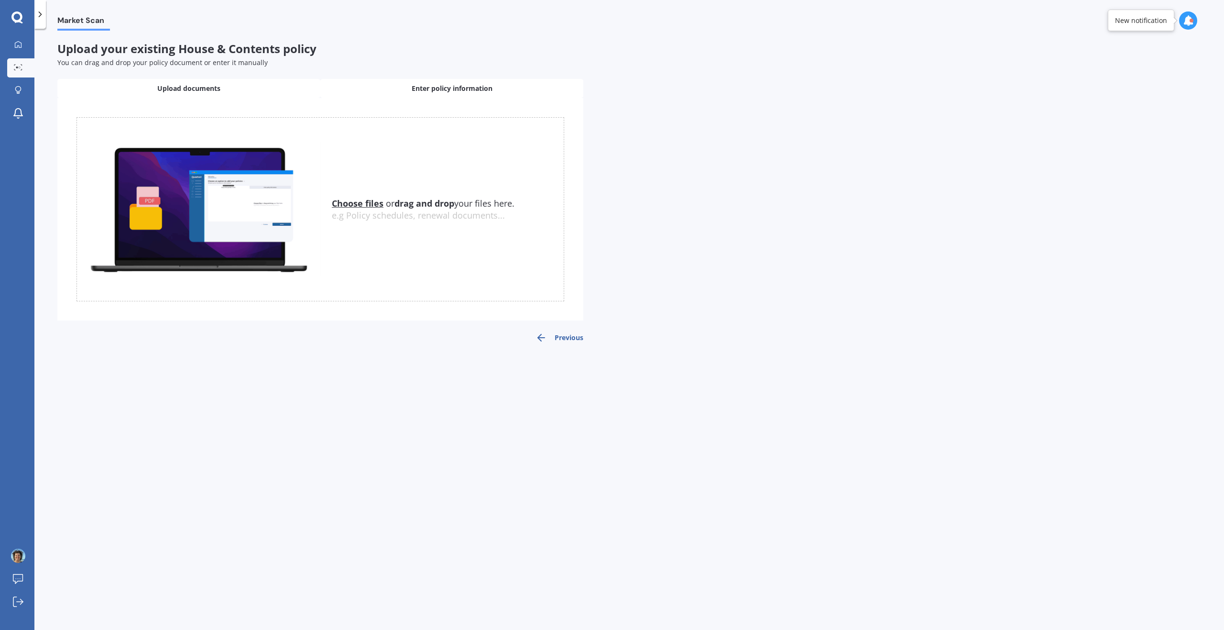
click at [439, 94] on div "Enter policy information" at bounding box center [451, 88] width 263 height 19
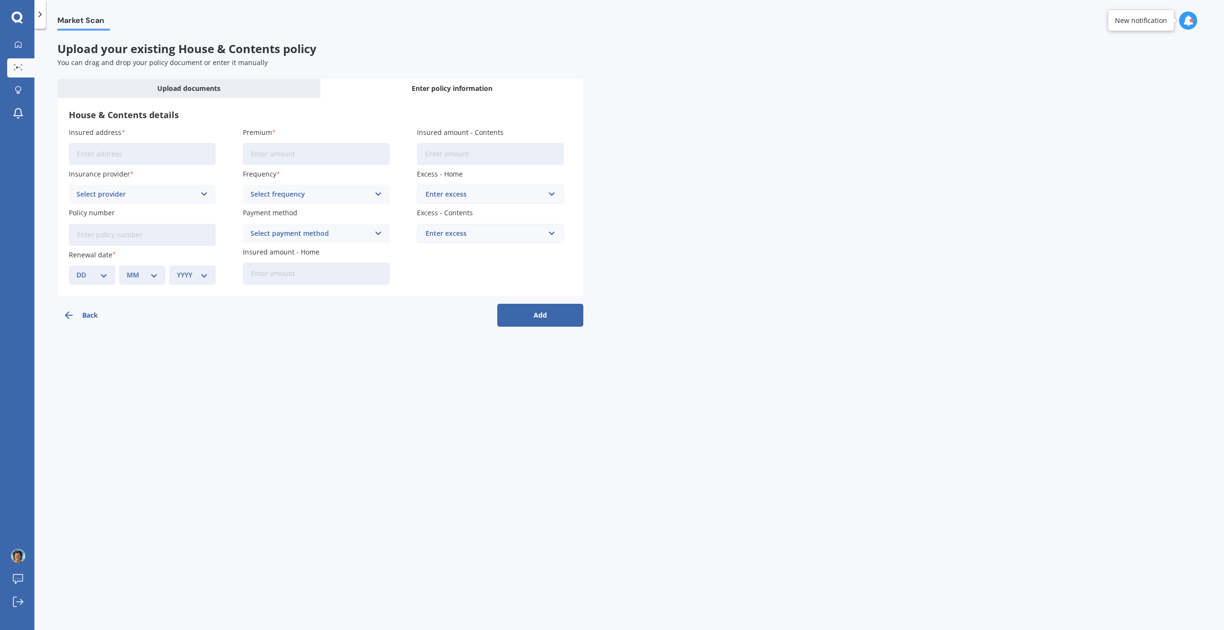
click at [158, 150] on input "Insured address" at bounding box center [142, 154] width 147 height 22
type input "1111 Whakapirau Road, Whakapirau 0583"
click at [293, 160] on input "Premium" at bounding box center [316, 154] width 147 height 22
type input "$2,339.88"
click at [205, 191] on icon at bounding box center [204, 194] width 8 height 11
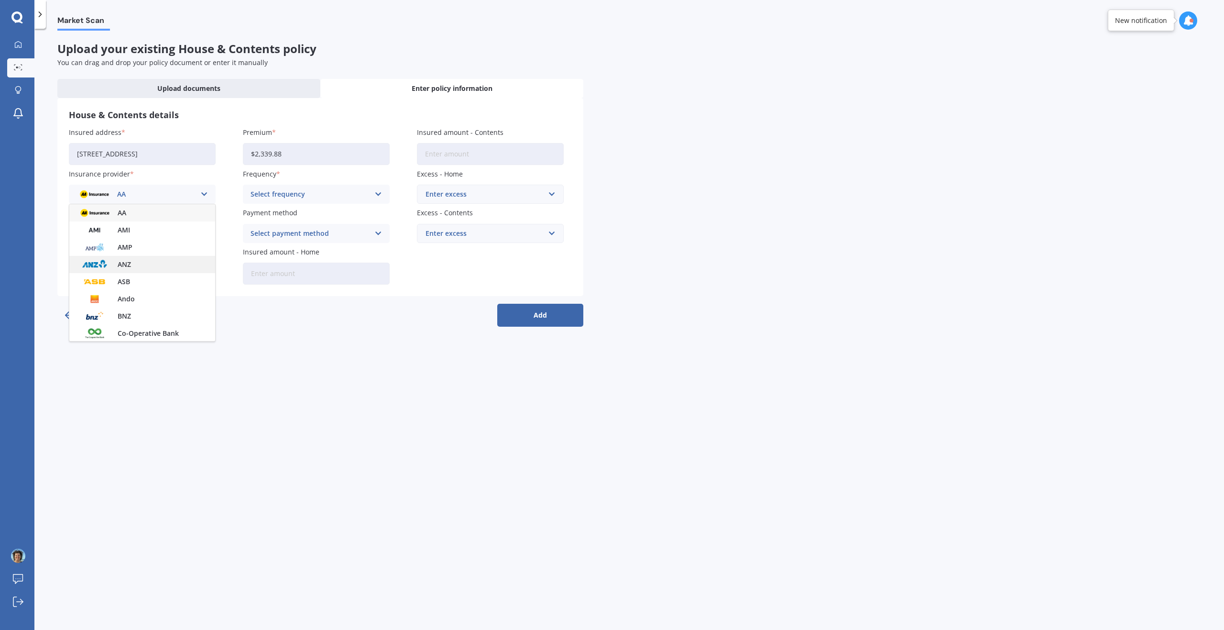
click at [150, 269] on div "ANZ" at bounding box center [142, 264] width 146 height 17
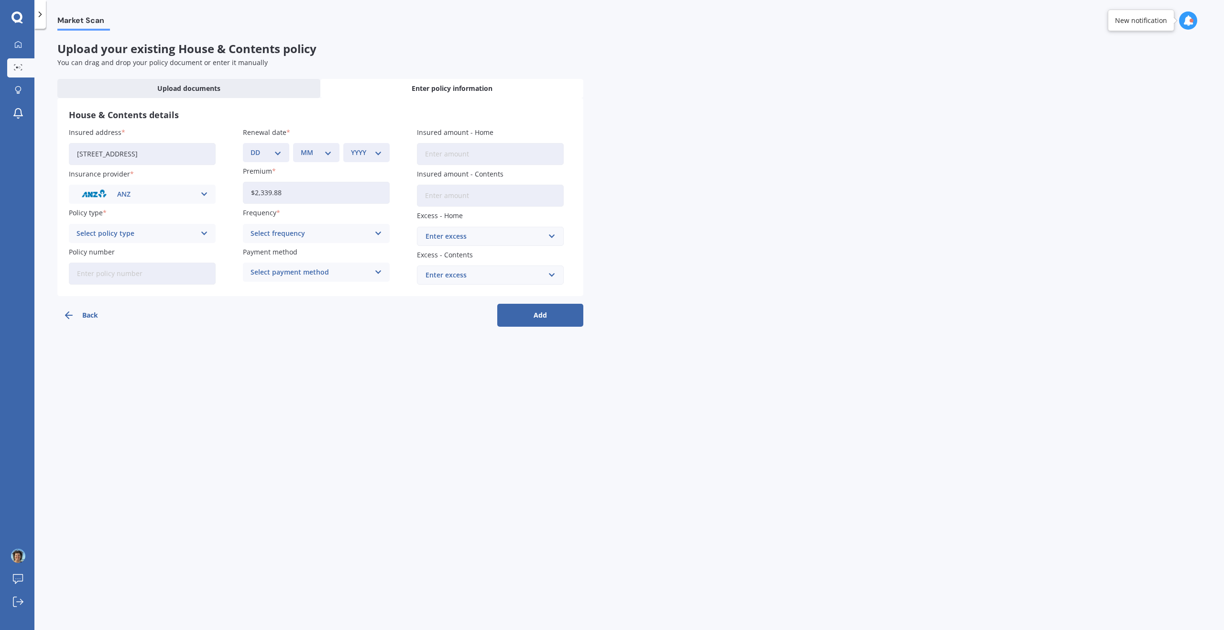
click at [206, 232] on icon at bounding box center [204, 233] width 8 height 11
click at [167, 249] on div "Multi - House and Contents" at bounding box center [142, 251] width 146 height 17
click at [379, 232] on icon at bounding box center [378, 233] width 8 height 11
click at [288, 254] on div "Yearly" at bounding box center [316, 251] width 146 height 17
click at [385, 274] on div "Select payment method Direct debit - bank account Direct debit - credit/debit c…" at bounding box center [316, 272] width 147 height 19
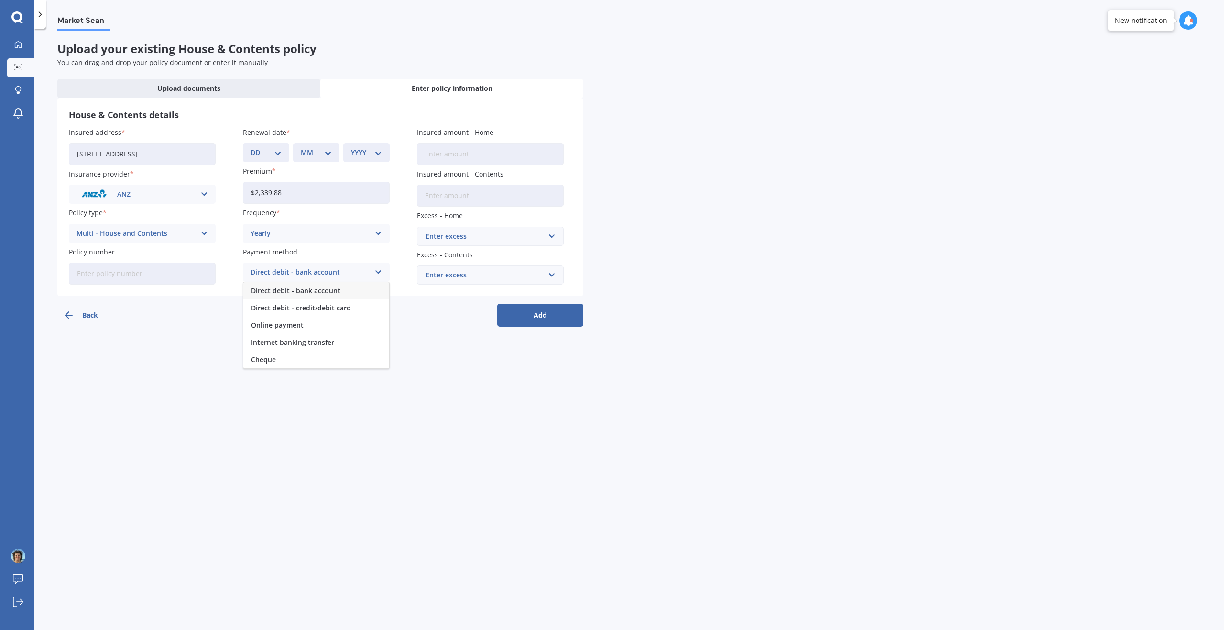
drag, startPoint x: 351, startPoint y: 285, endPoint x: 345, endPoint y: 290, distance: 7.1
click at [345, 290] on div "Direct debit - bank account" at bounding box center [316, 290] width 146 height 17
click at [114, 278] on input "Policy number" at bounding box center [142, 274] width 147 height 22
type input "5516320"
click at [263, 322] on div "Back Add" at bounding box center [320, 311] width 526 height 31
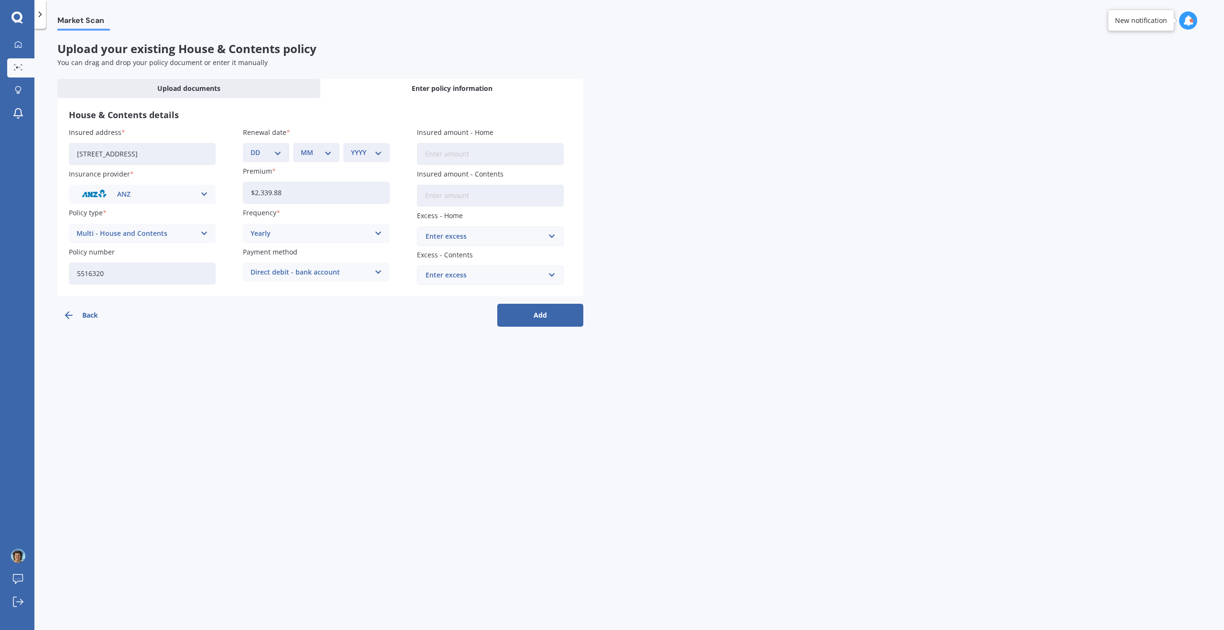
click at [466, 154] on input "Insured amount - Home" at bounding box center [490, 154] width 147 height 22
type input "$723,349"
click at [469, 194] on input "Insured amount - Contents" at bounding box center [490, 196] width 147 height 22
type input "$24,659"
click at [548, 234] on input "text" at bounding box center [487, 236] width 138 height 18
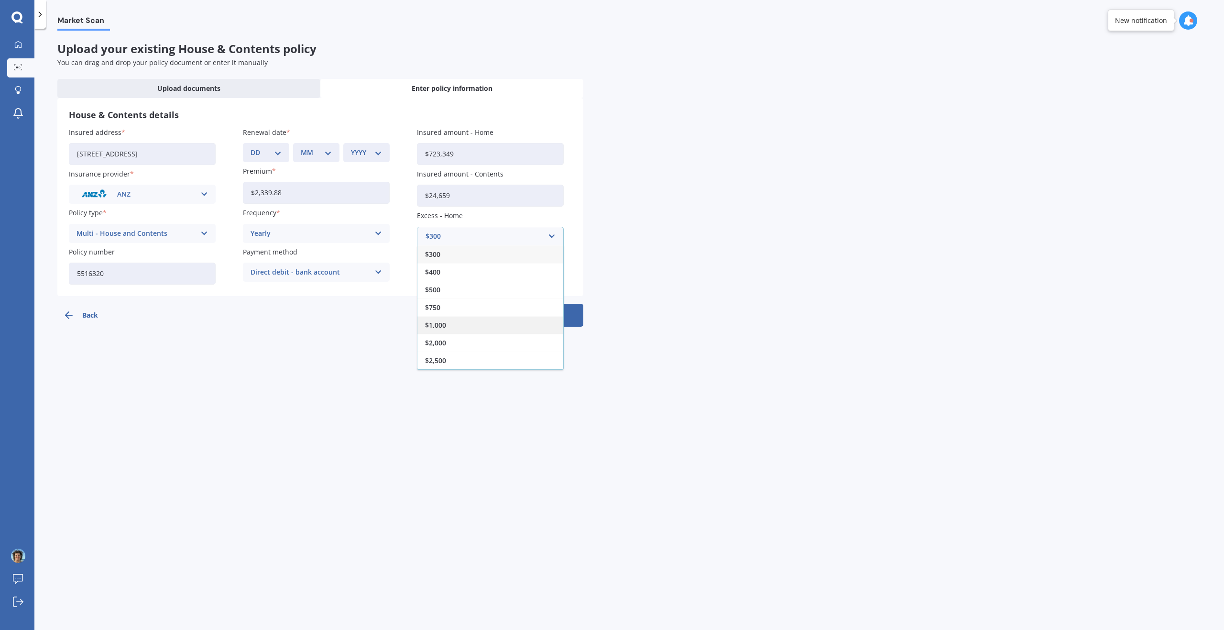
click at [457, 323] on div "$1,000" at bounding box center [490, 325] width 146 height 18
click at [530, 277] on div "Enter excess" at bounding box center [485, 275] width 118 height 11
click at [432, 378] on span "$1,000" at bounding box center [435, 381] width 21 height 7
click at [542, 317] on button "Add" at bounding box center [540, 315] width 86 height 23
click at [282, 157] on select "DD 01 02 03 04 05 06 07 08 09 10 11 12 13 14 15 16 17 18 19 20 21 22 23 24 25 2…" at bounding box center [271, 152] width 27 height 11
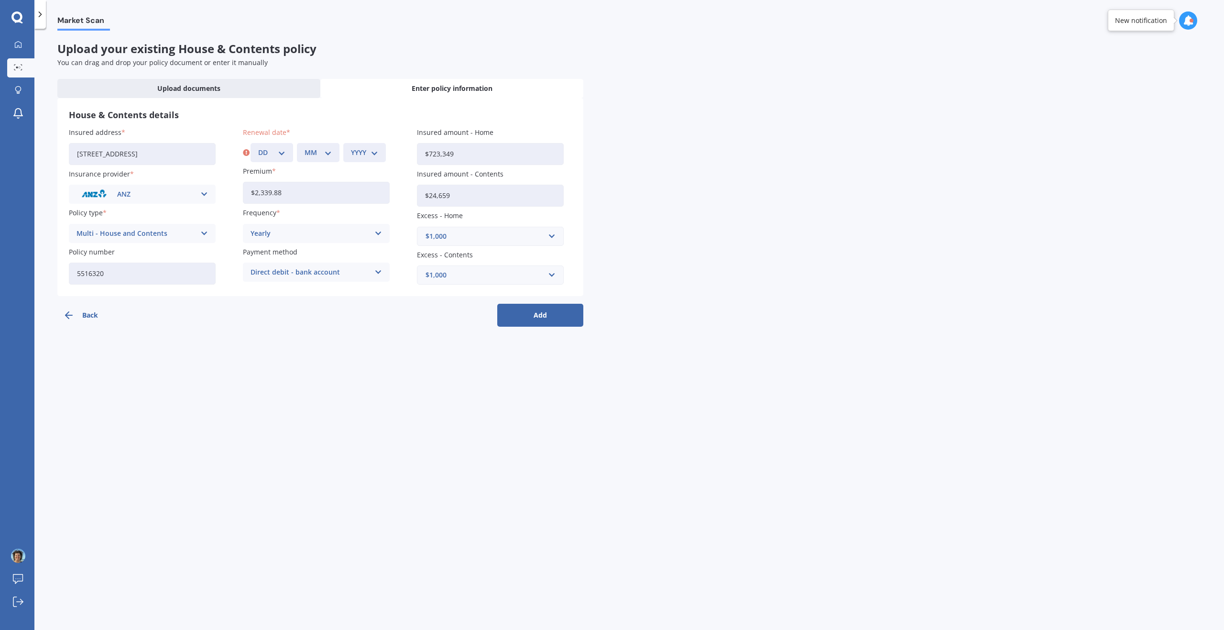
select select "21"
click at [258, 147] on select "DD 01 02 03 04 05 06 07 08 09 10 11 12 13 14 15 16 17 18 19 20 21 22 23 24 25 2…" at bounding box center [271, 152] width 27 height 11
click at [324, 151] on select "MM 01 02 03 04 05 06 07 08 09 10 11 12" at bounding box center [318, 152] width 27 height 11
select select "08"
click at [305, 147] on select "MM 01 02 03 04 05 06 07 08 09 10 11 12" at bounding box center [318, 152] width 27 height 11
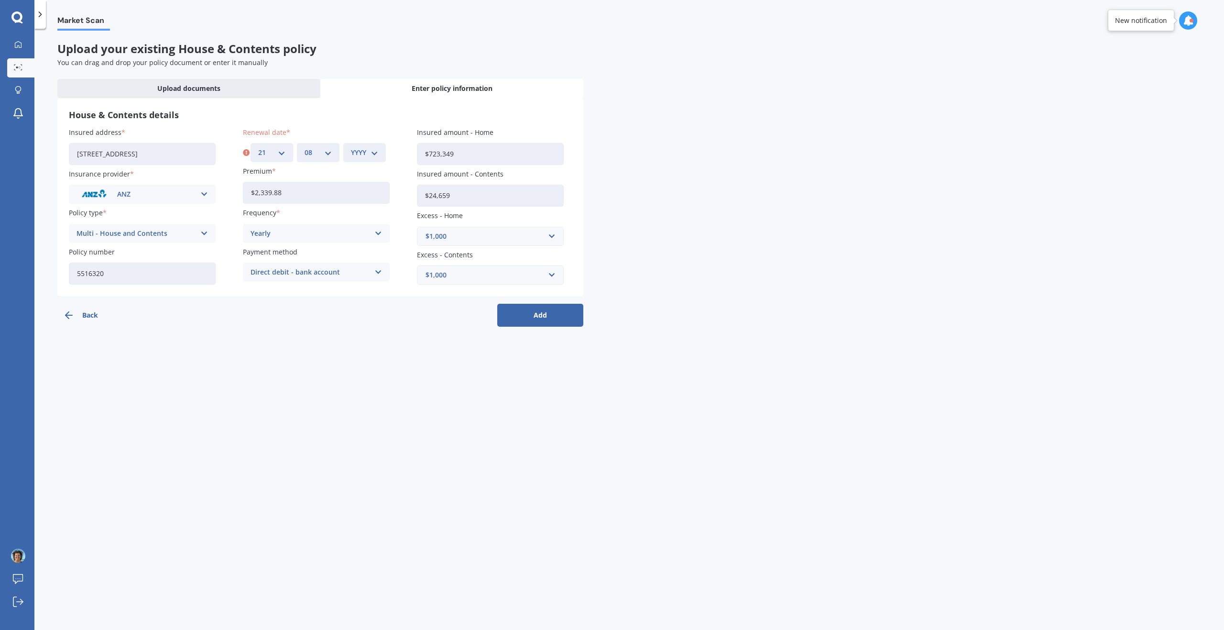
click at [372, 155] on select "YYYY 2027 2026 2025 2024 2023 2022 2021 2020 2019 2018 2017 2016 2015 2014 2013…" at bounding box center [364, 152] width 27 height 11
select select "2025"
click at [351, 147] on select "YYYY 2027 2026 2025 2024 2023 2022 2021 2020 2019 2018 2017 2016 2015 2014 2013…" at bounding box center [364, 152] width 27 height 11
click at [516, 311] on button "Add" at bounding box center [540, 315] width 86 height 23
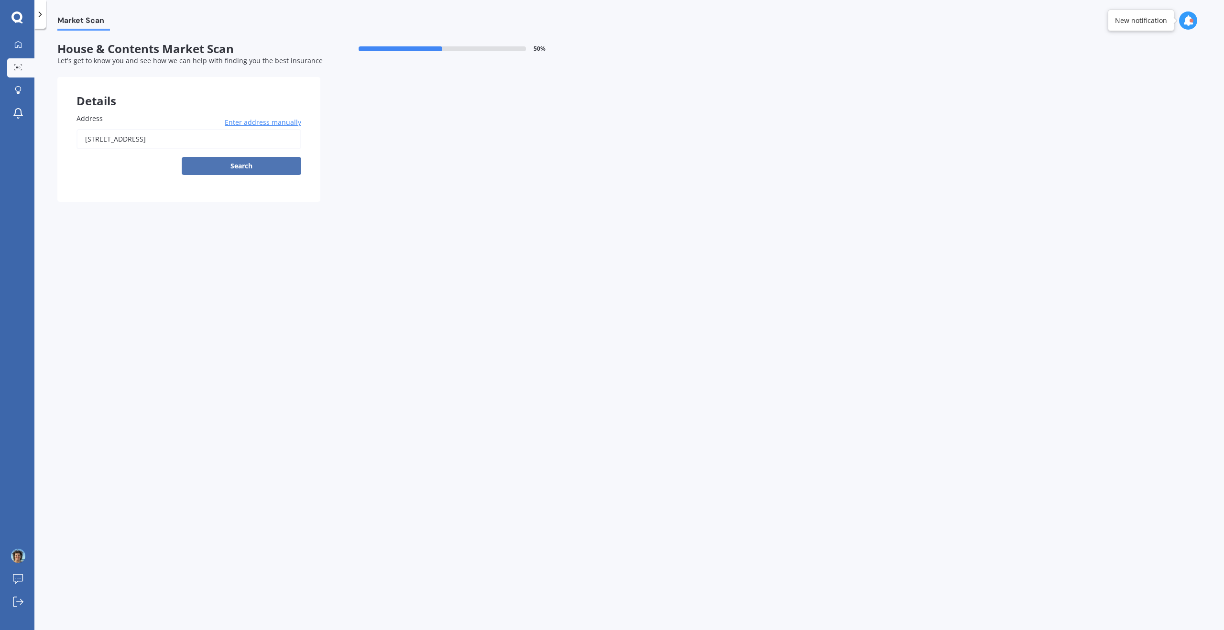
click at [278, 170] on button "Search" at bounding box center [242, 166] width 120 height 18
type input "1111 Whakapirau Road, Whakapirau 0583"
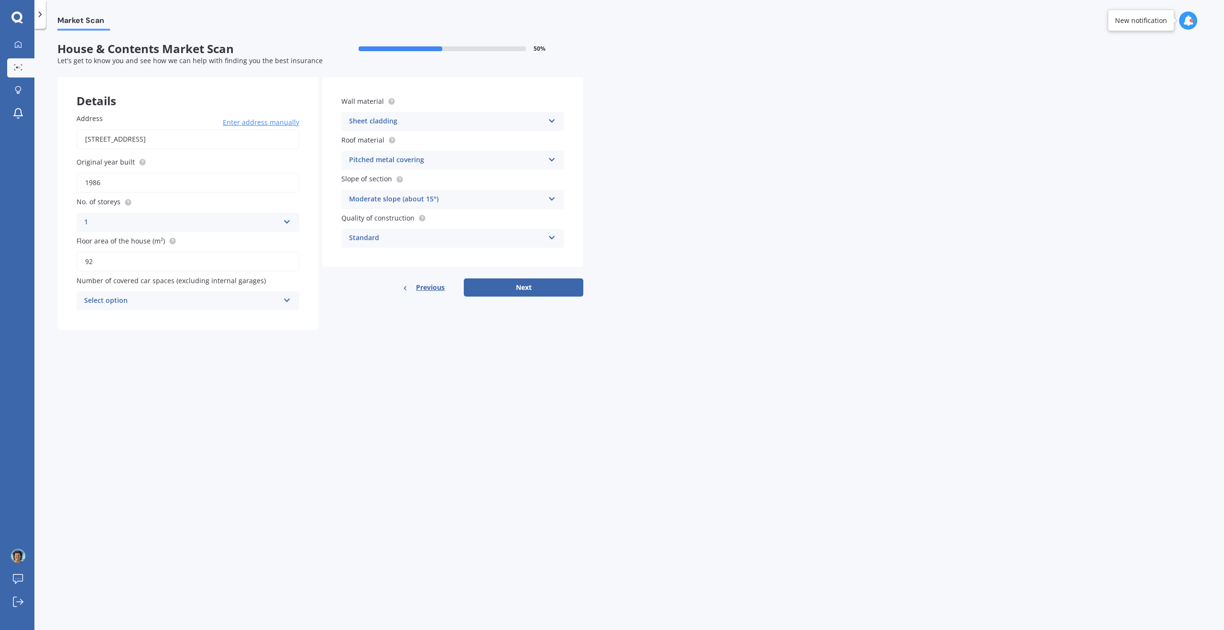
click at [836, 270] on div "Market Scan House & Contents Market Scan 50 % Let's get to know you and see how…" at bounding box center [629, 331] width 1190 height 601
click at [16, 86] on link "Explore insurance" at bounding box center [20, 90] width 27 height 19
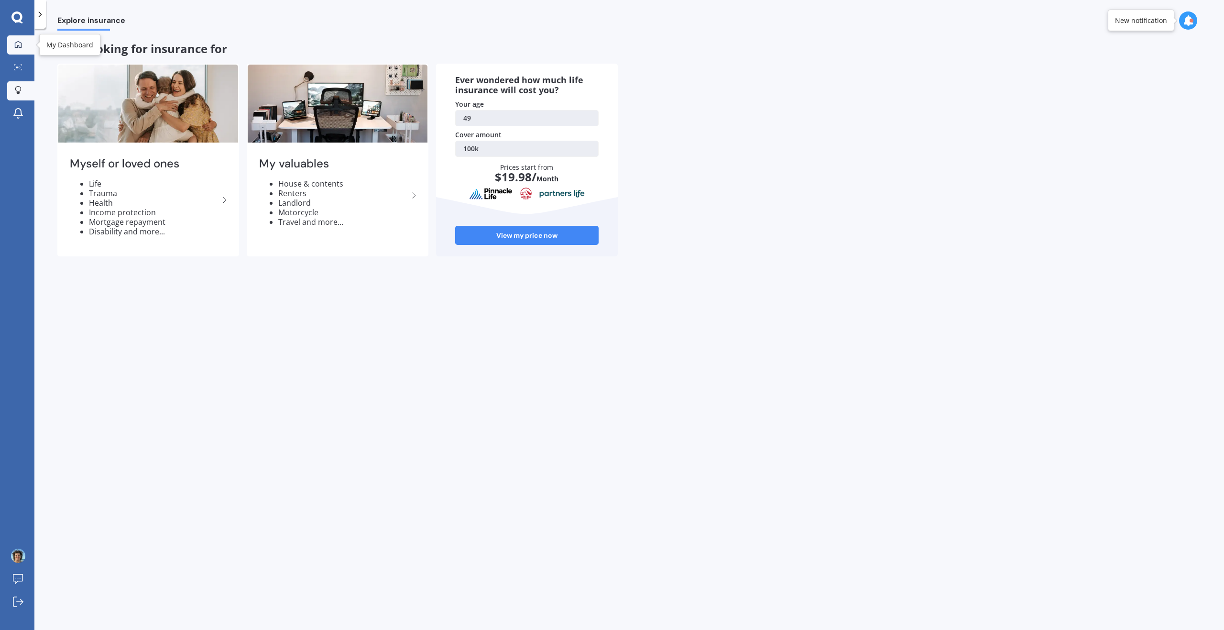
click at [17, 40] on link "My Dashboard" at bounding box center [20, 44] width 27 height 19
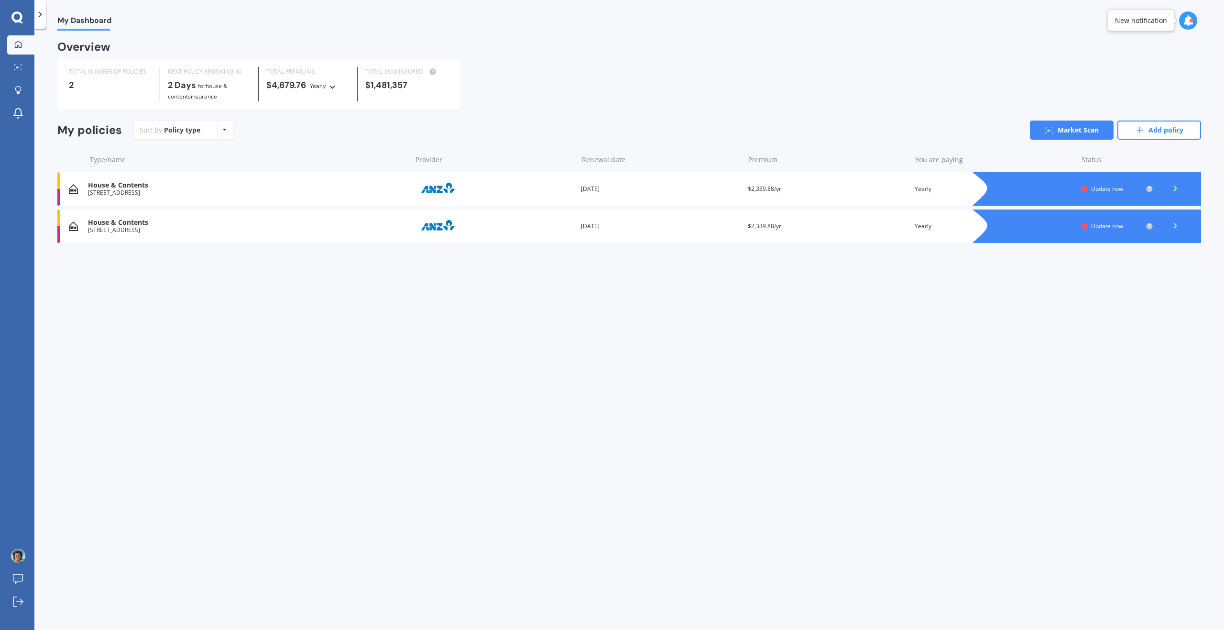
click at [1174, 184] on icon at bounding box center [1176, 189] width 10 height 10
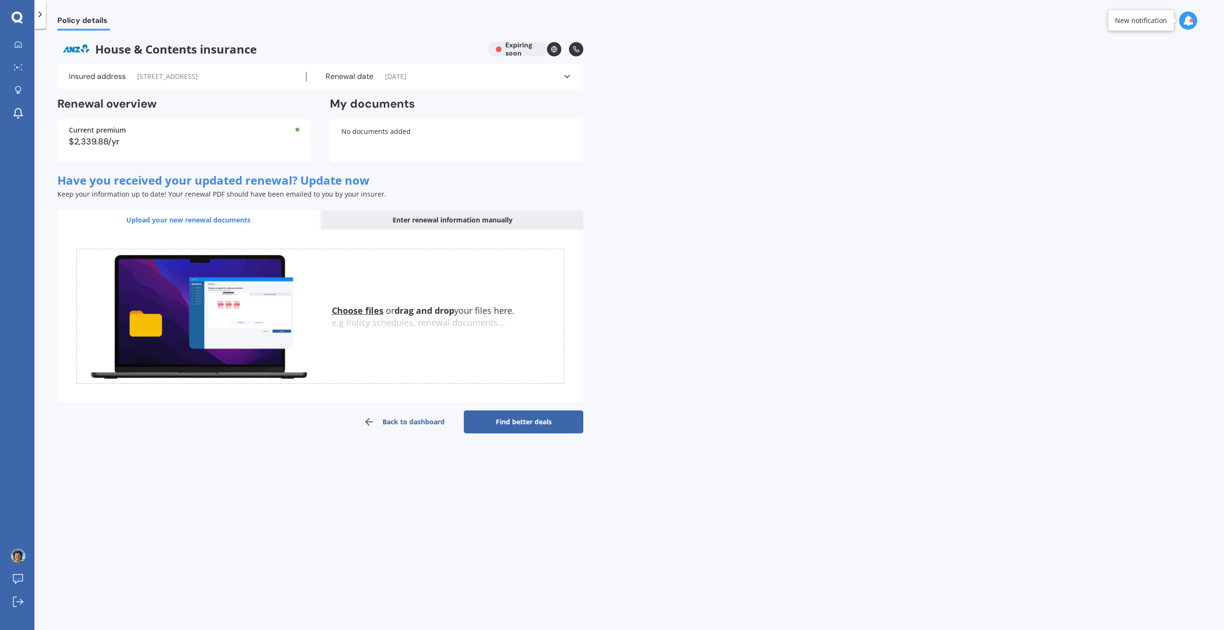
click at [553, 425] on link "Find better deals" at bounding box center [524, 421] width 120 height 23
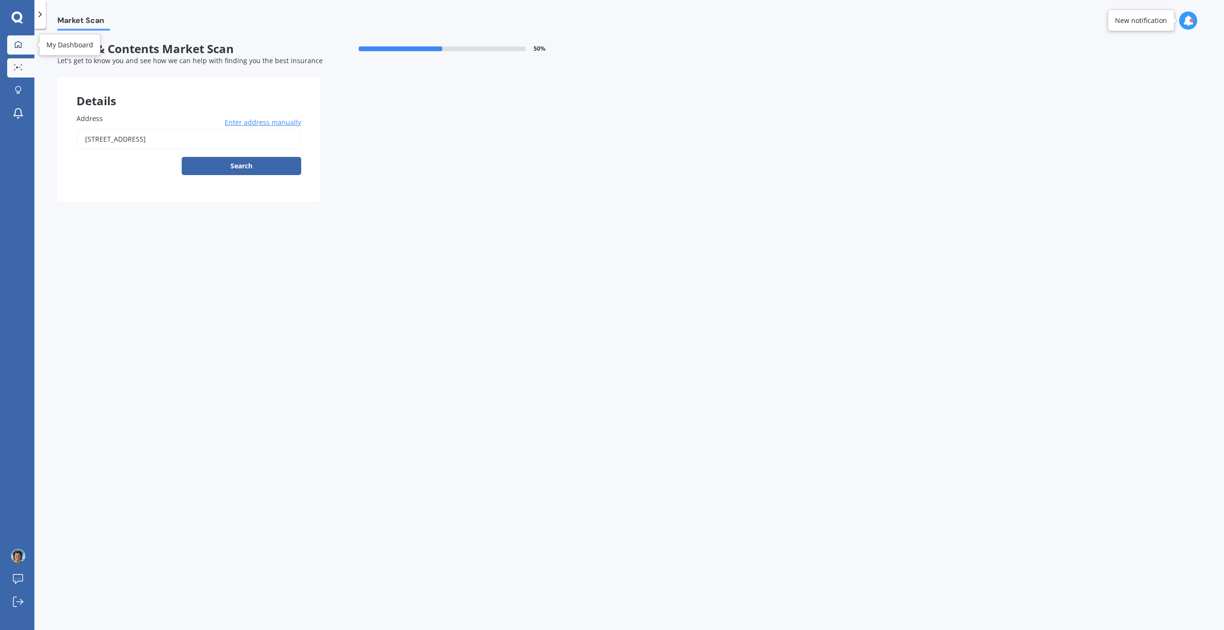
click at [22, 47] on icon at bounding box center [18, 44] width 7 height 7
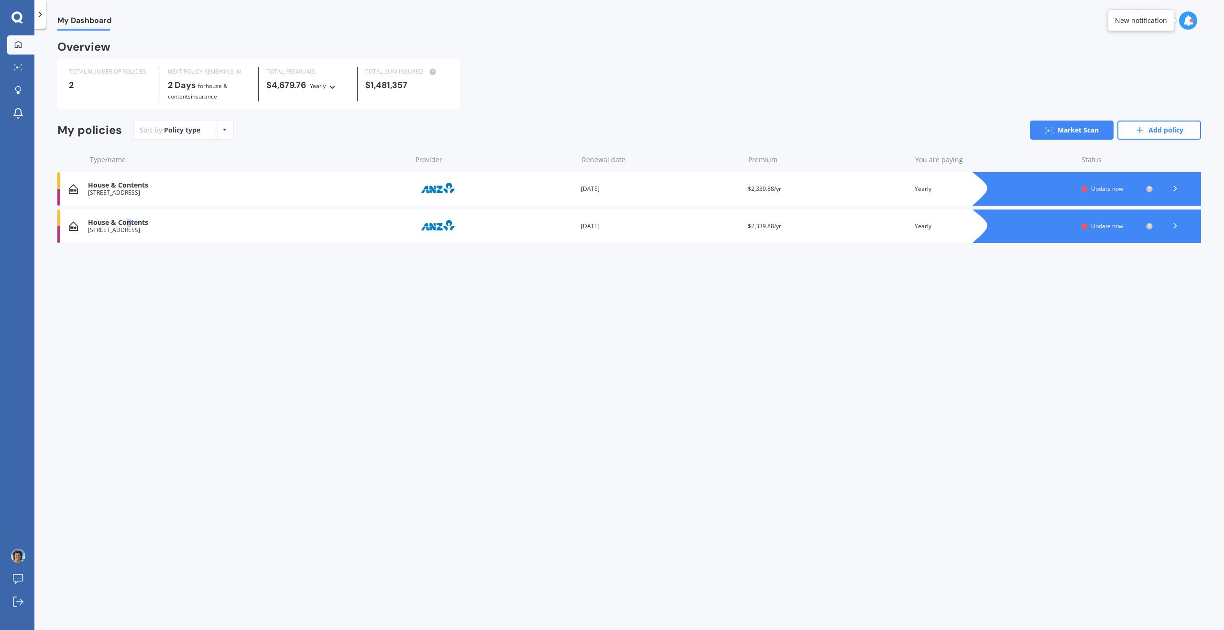
click at [129, 224] on div "House & Contents" at bounding box center [247, 223] width 318 height 8
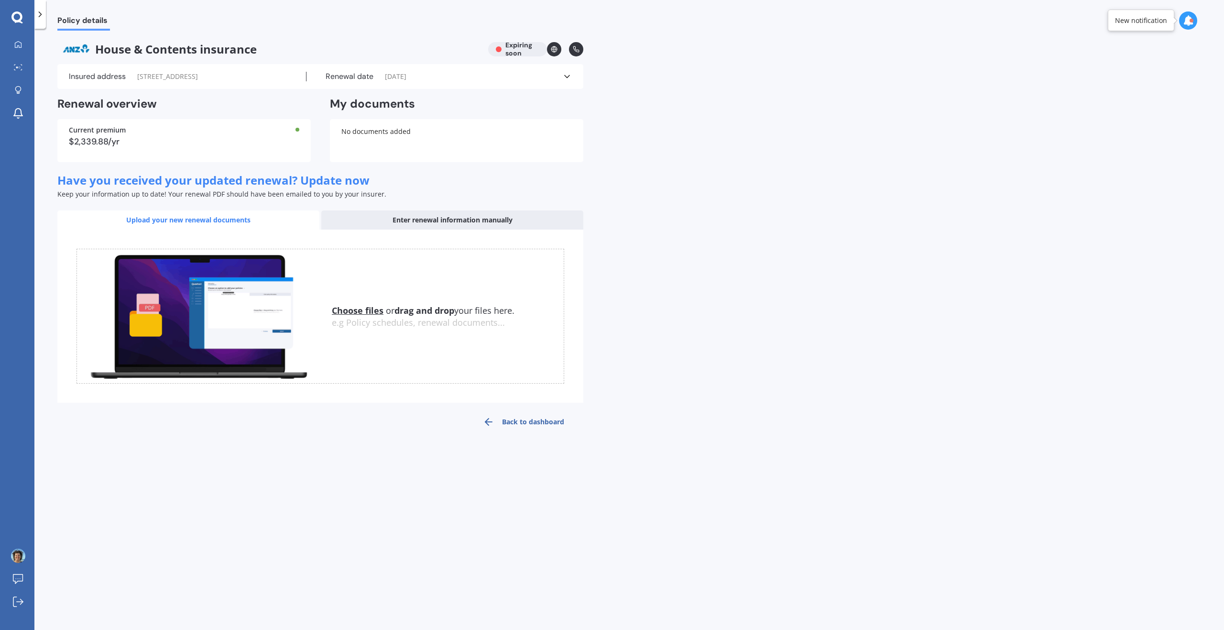
click at [129, 224] on div "Upload your new renewal documents" at bounding box center [188, 219] width 262 height 19
click at [180, 218] on div "Upload your new renewal documents" at bounding box center [188, 219] width 262 height 19
click at [737, 233] on div "Policy details House & Contents insurance Expiring soon Insured address 1111 Wh…" at bounding box center [629, 331] width 1190 height 601
click at [554, 49] on icon at bounding box center [554, 49] width 7 height 7
click at [1163, 23] on div "New notification" at bounding box center [1141, 21] width 52 height 10
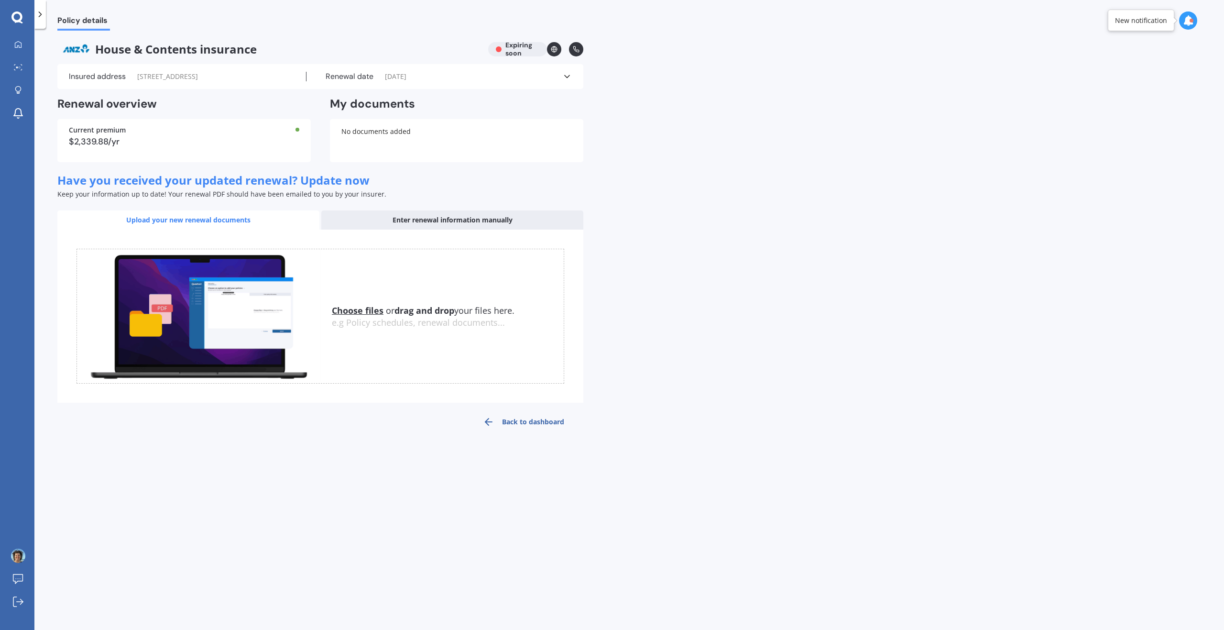
click at [1186, 22] on icon at bounding box center [1188, 20] width 11 height 11
click at [1099, 65] on b "Market Scan" at bounding box center [1093, 61] width 39 height 7
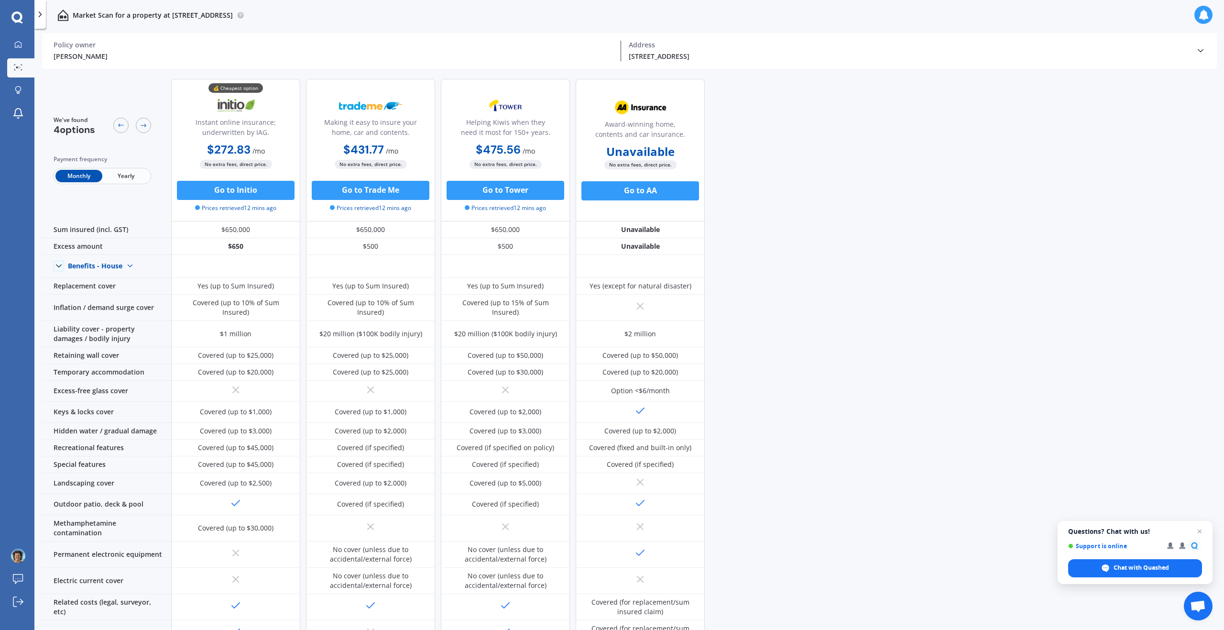
click at [123, 172] on span "Yearly" at bounding box center [125, 176] width 47 height 12
drag, startPoint x: 971, startPoint y: 252, endPoint x: 972, endPoint y: 245, distance: 7.3
click at [971, 252] on div "We've found 4 options Payment frequency Monthly Yearly 💰 Cheapest option Instan…" at bounding box center [633, 351] width 1182 height 561
click at [82, 48] on div "Policy owner" at bounding box center [334, 45] width 560 height 9
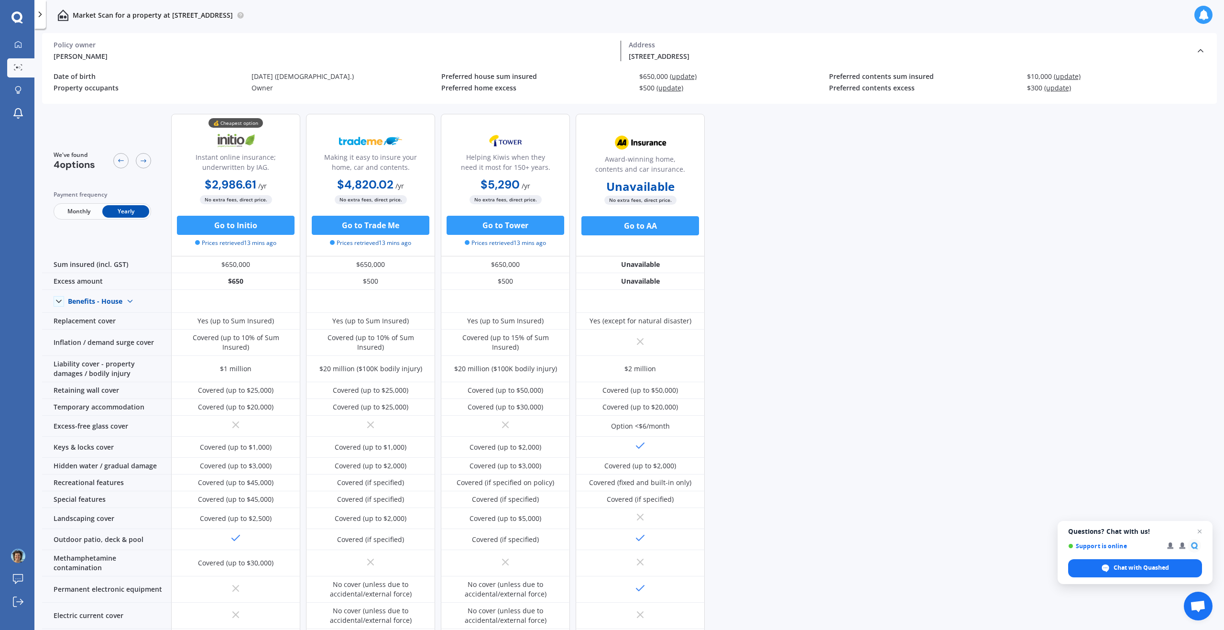
click at [680, 74] on span "(update)" at bounding box center [683, 76] width 27 height 9
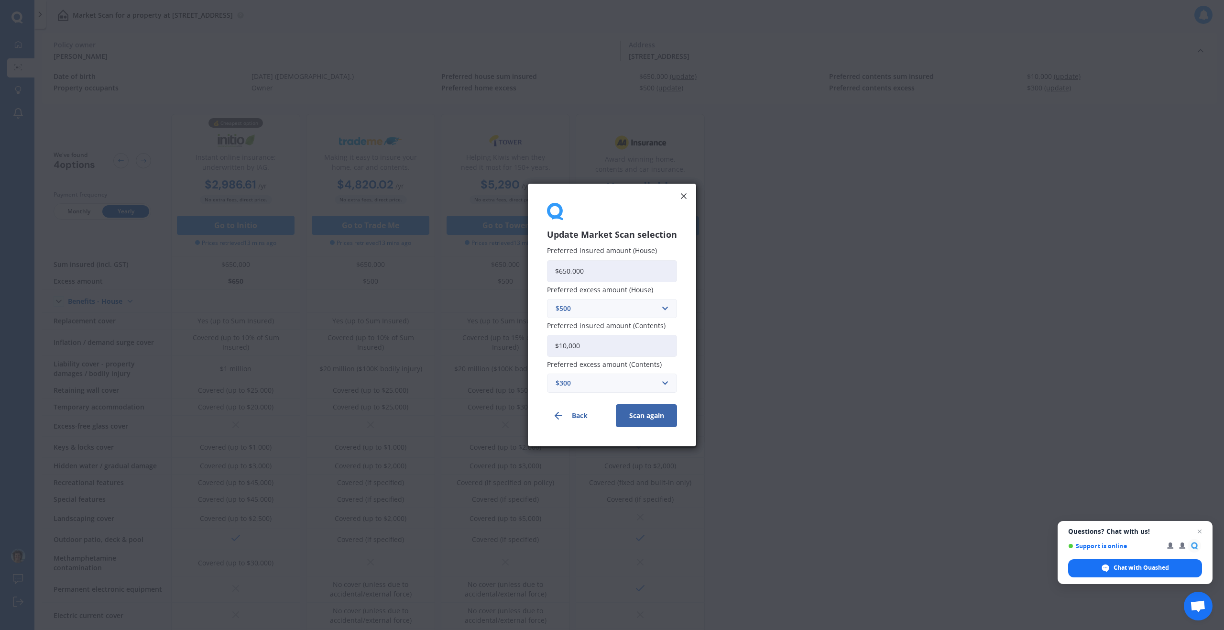
drag, startPoint x: 593, startPoint y: 270, endPoint x: 536, endPoint y: 270, distance: 56.9
click at [536, 270] on div "Update Market Scan selection Preferred insured amount (House) $650,000 Preferre…" at bounding box center [612, 315] width 168 height 263
type input "$723,349"
click at [667, 307] on input "text" at bounding box center [608, 308] width 121 height 18
click at [572, 396] on span "$1,000" at bounding box center [565, 397] width 21 height 7
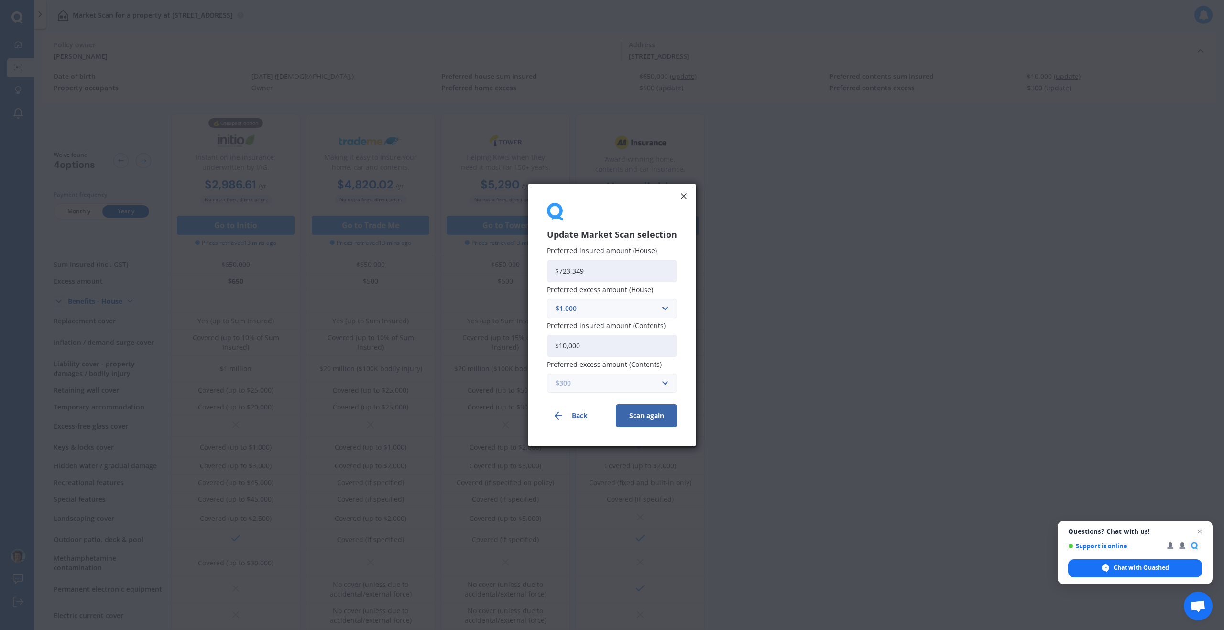
click at [666, 383] on input "text" at bounding box center [608, 383] width 121 height 18
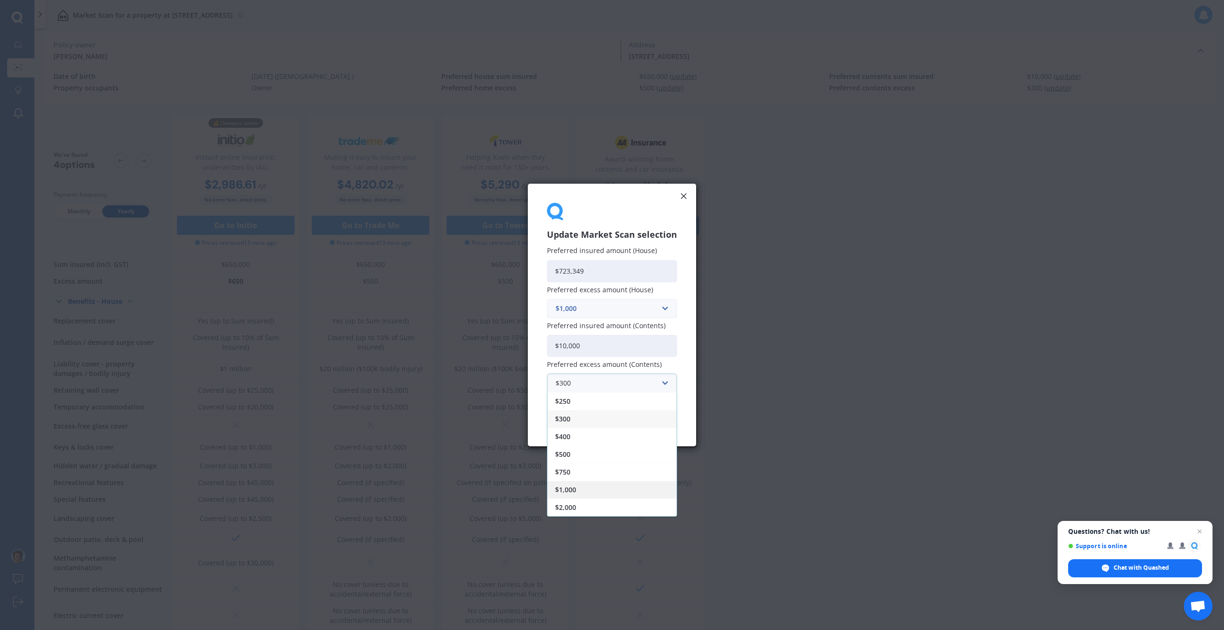
click at [578, 492] on div "$1,000" at bounding box center [612, 490] width 129 height 18
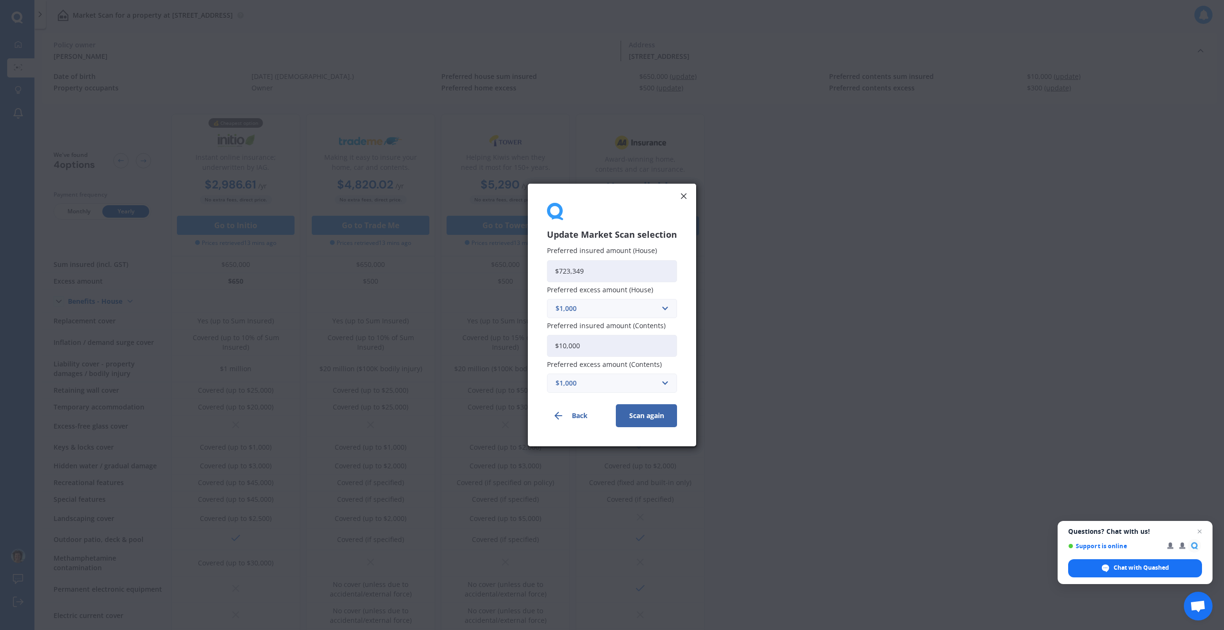
click at [662, 415] on button "Scan again" at bounding box center [646, 415] width 61 height 23
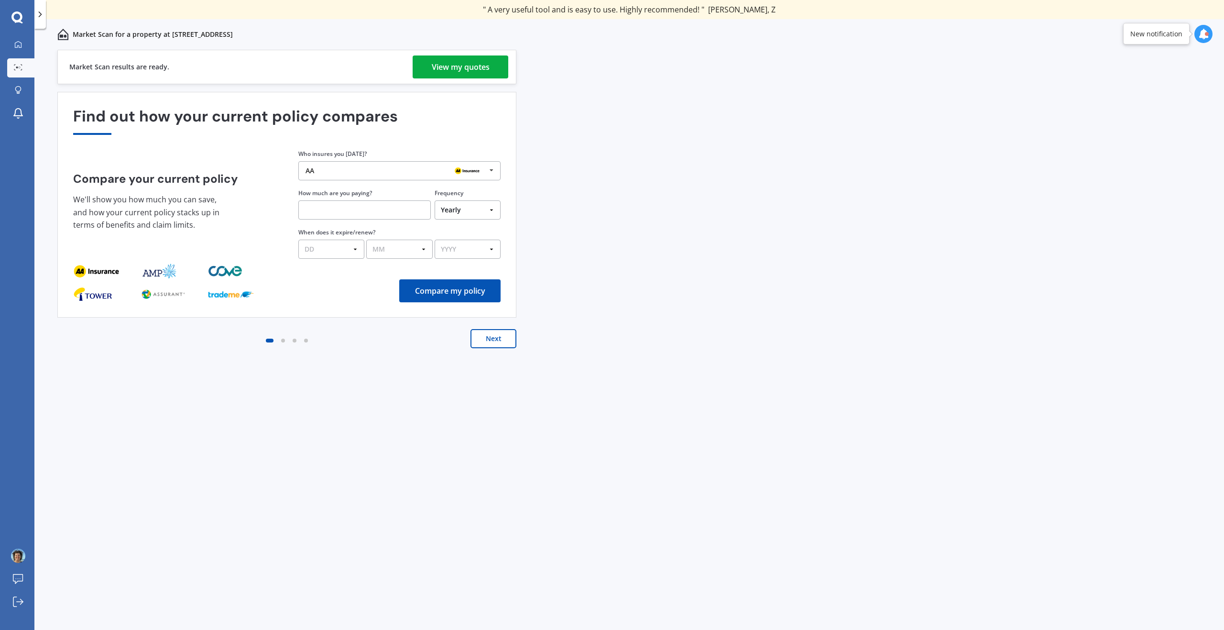
click at [457, 66] on div "View my quotes" at bounding box center [461, 66] width 58 height 23
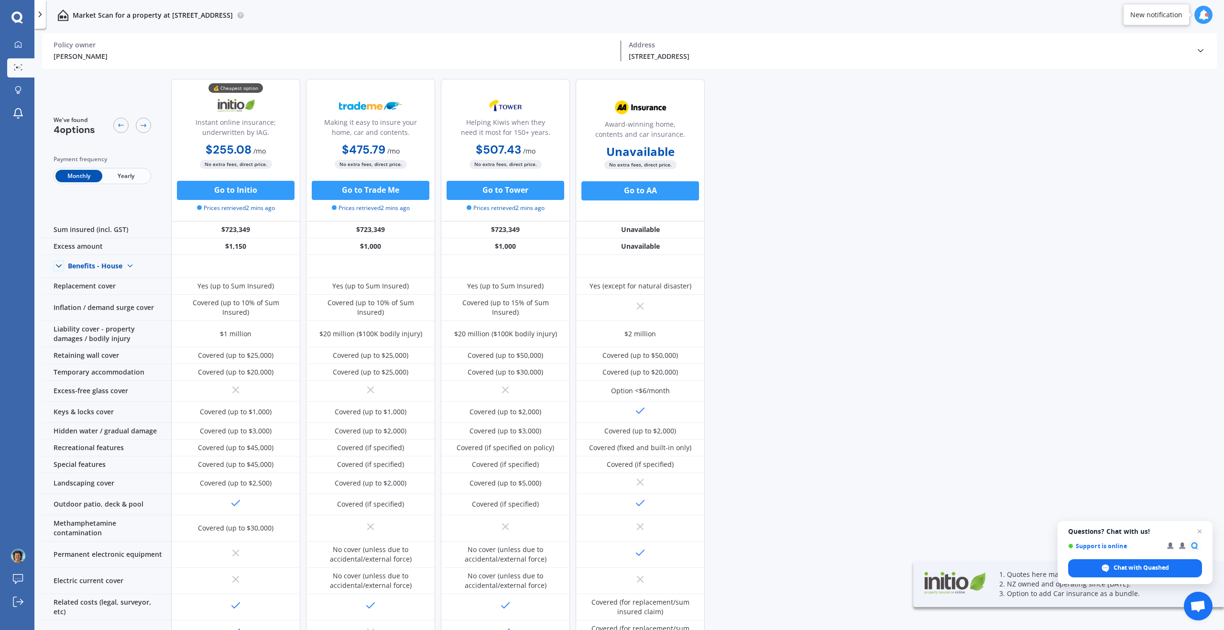
click at [129, 174] on span "Yearly" at bounding box center [125, 176] width 47 height 12
